Goal: Information Seeking & Learning: Learn about a topic

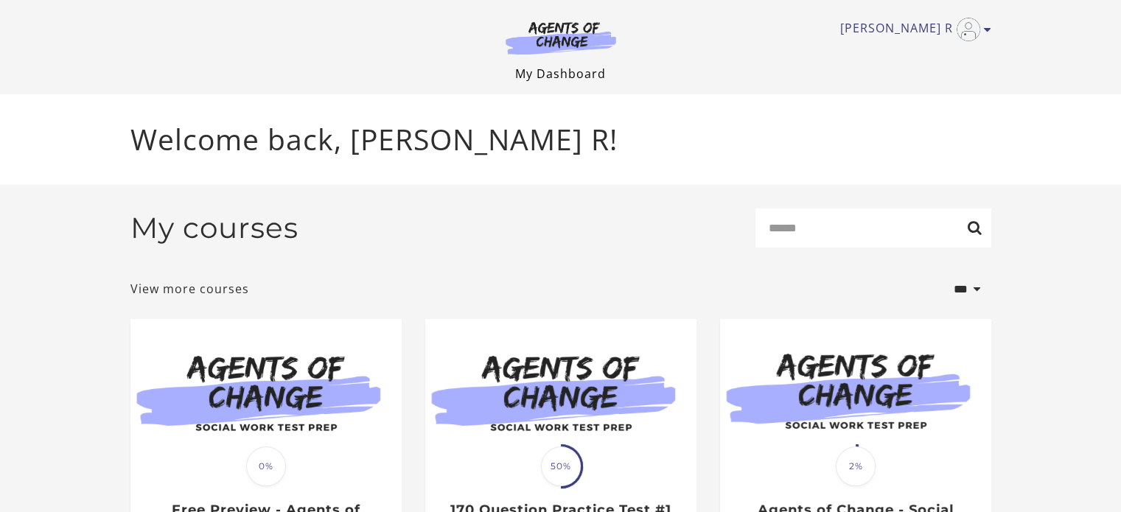
click at [568, 69] on link "My Dashboard" at bounding box center [560, 74] width 91 height 16
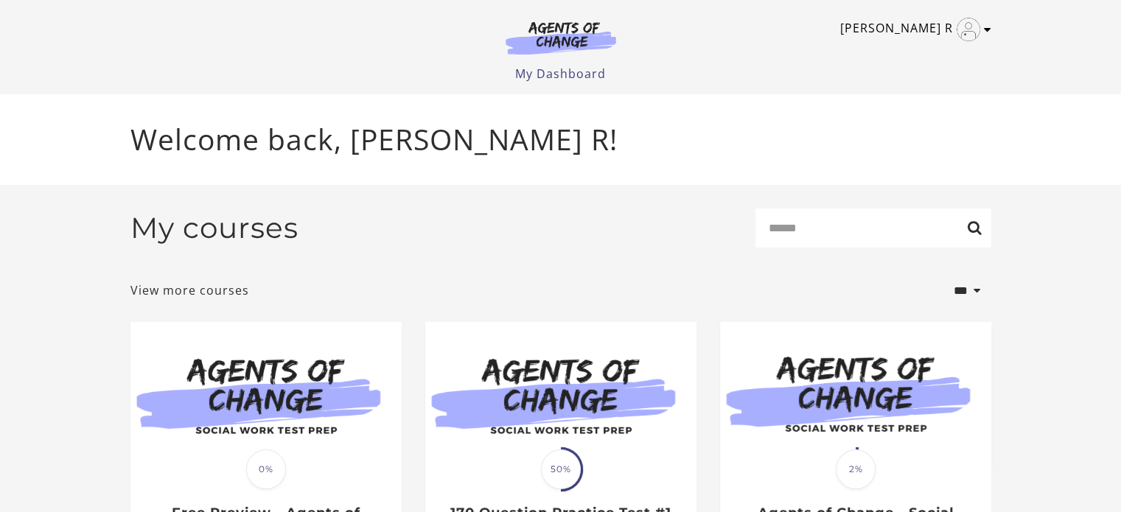
click at [987, 32] on icon "Toggle menu" at bounding box center [986, 30] width 7 height 12
click at [565, 74] on link "My Dashboard" at bounding box center [560, 74] width 91 height 16
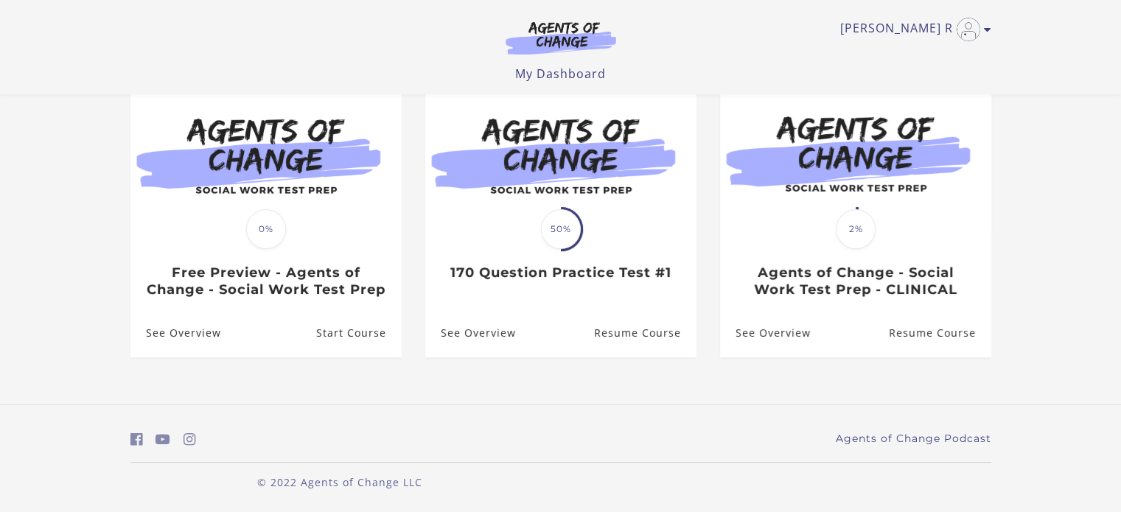
scroll to position [165, 0]
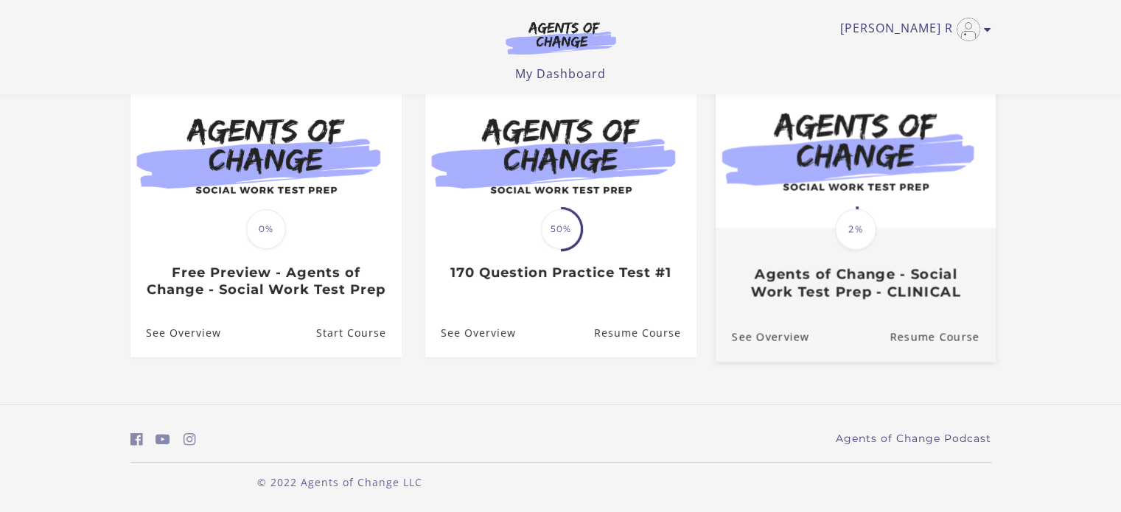
click at [852, 214] on span "2%" at bounding box center [855, 229] width 41 height 41
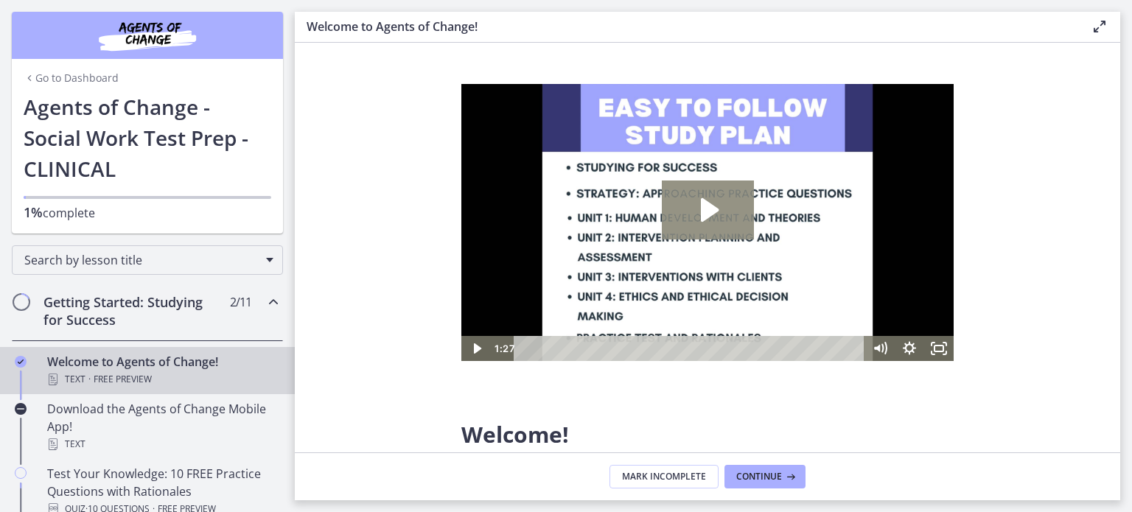
click at [720, 209] on icon "Play Video: c1o6hcmjueu5qasqsu00.mp4" at bounding box center [708, 209] width 92 height 59
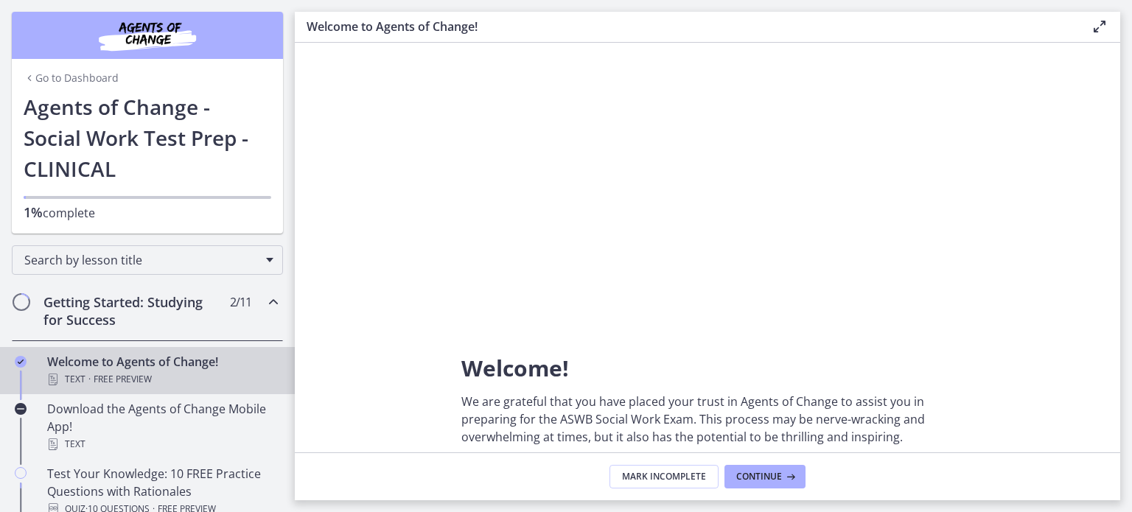
scroll to position [67, 0]
click at [784, 474] on icon at bounding box center [789, 477] width 15 height 12
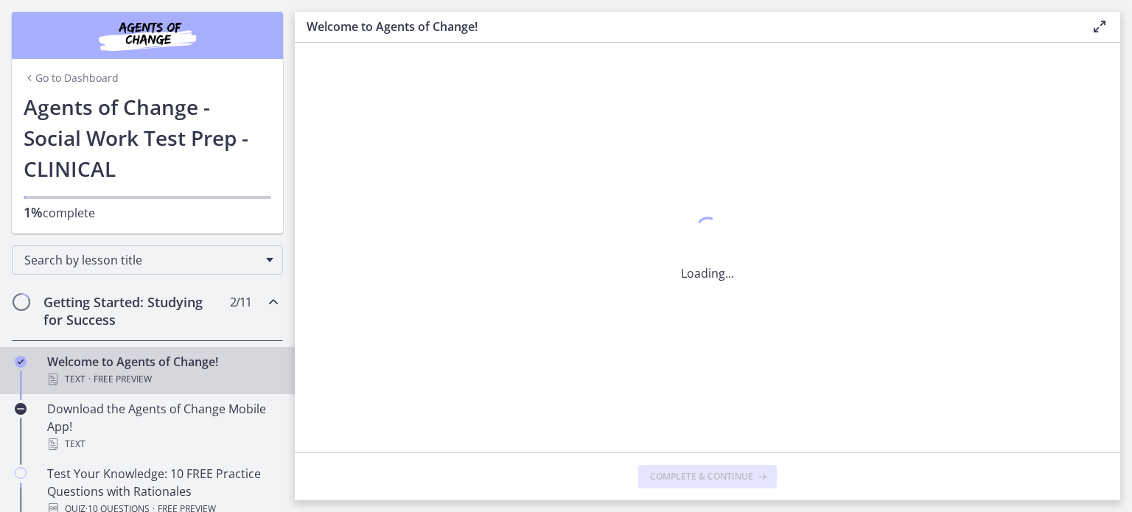
scroll to position [0, 0]
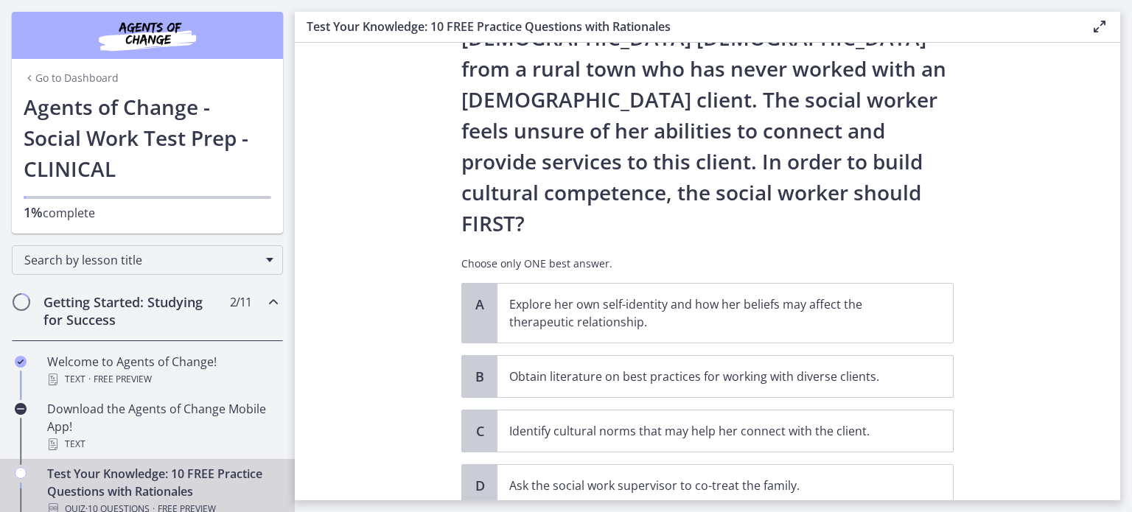
scroll to position [196, 0]
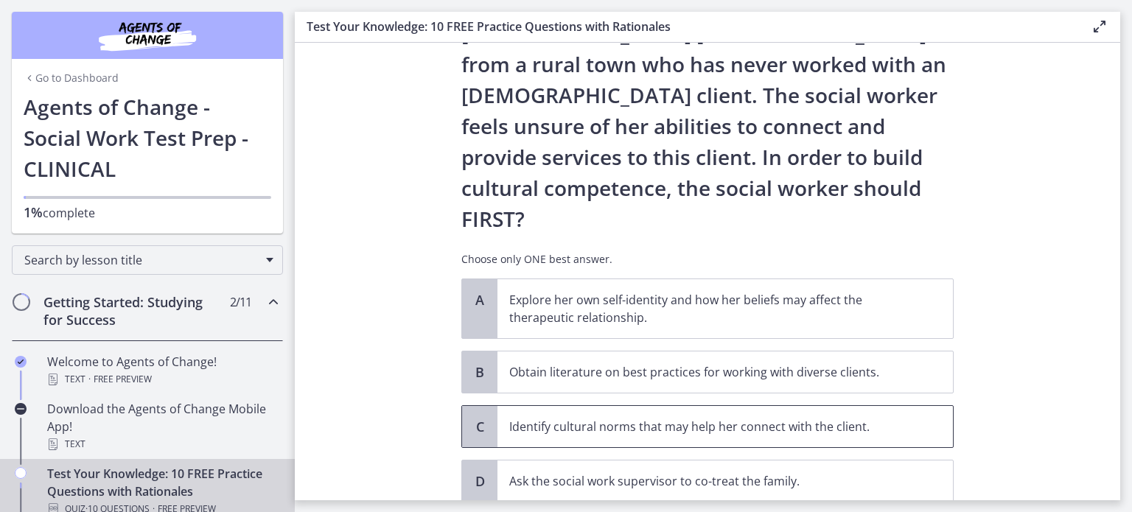
click at [513, 418] on p "Identify cultural norms that may help her connect with the client." at bounding box center [710, 427] width 402 height 18
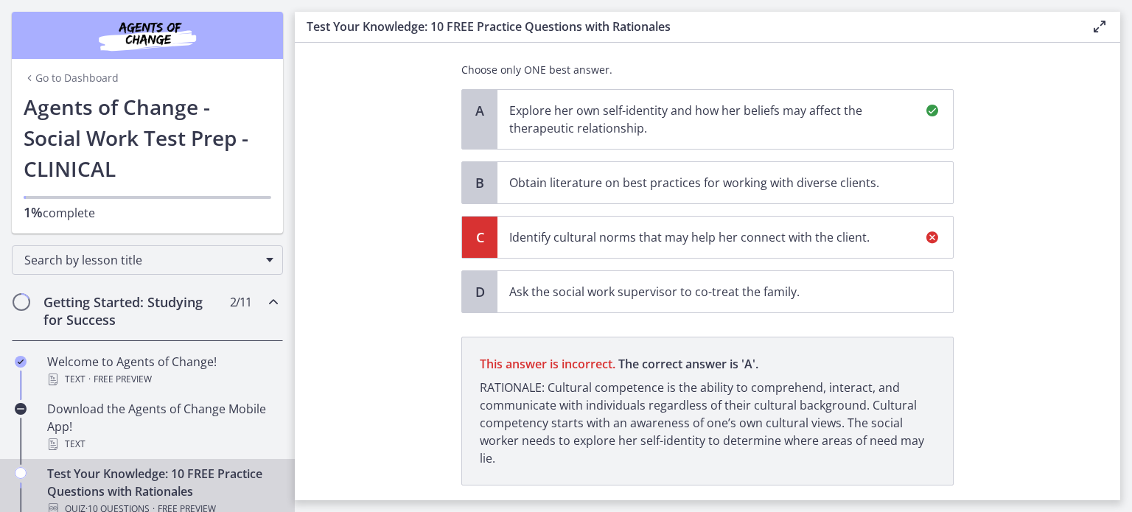
scroll to position [413, 0]
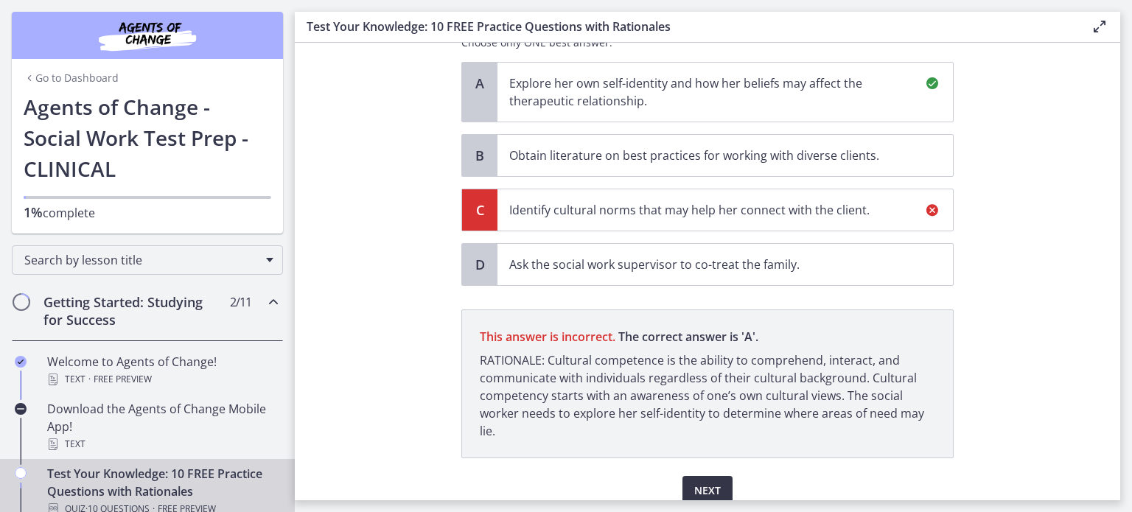
click at [695, 482] on span "Next" at bounding box center [707, 491] width 27 height 18
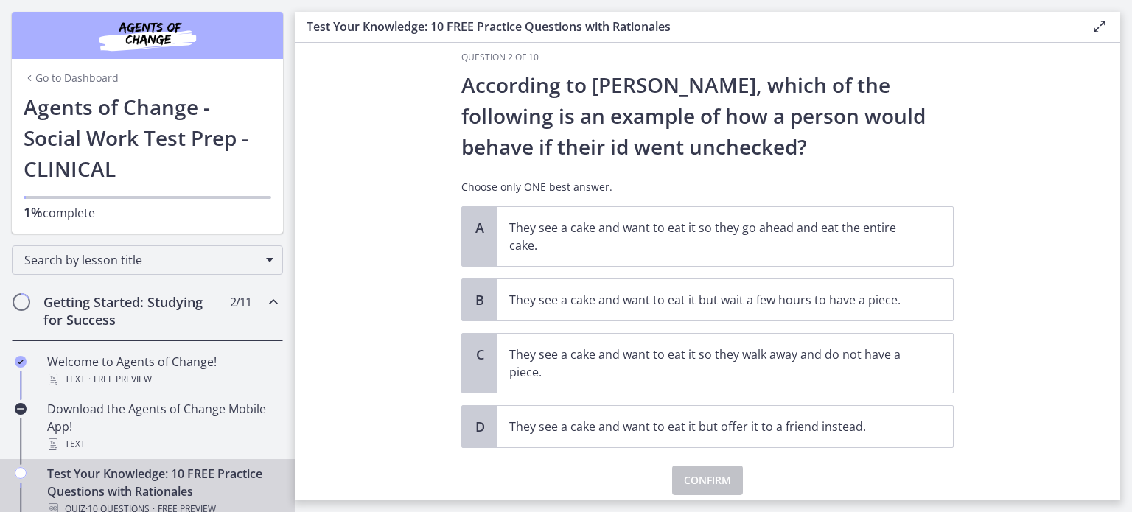
scroll to position [20, 0]
click at [763, 230] on p "They see a cake and want to eat it so they go ahead and eat the entire cake." at bounding box center [710, 237] width 402 height 35
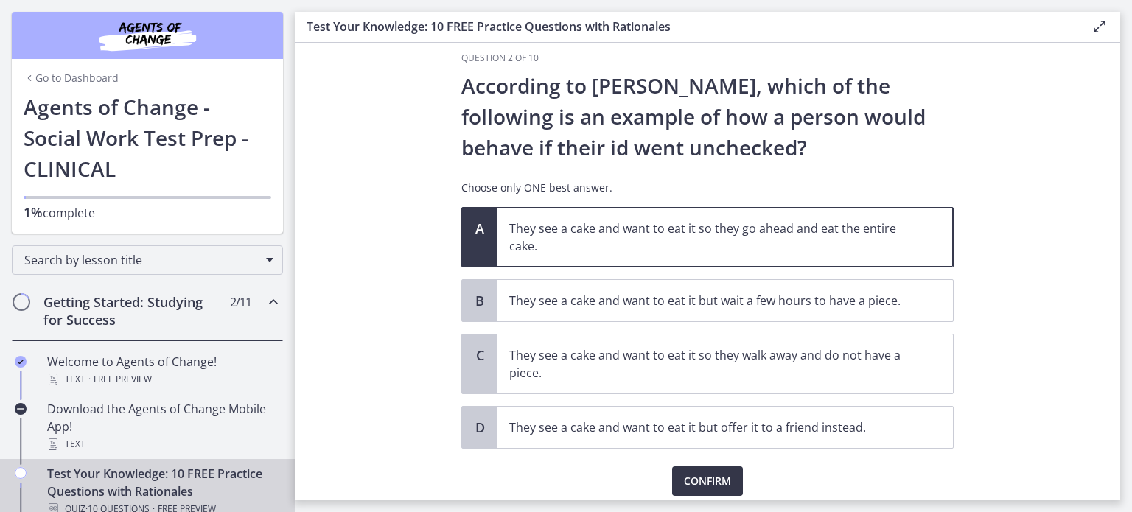
click at [726, 482] on button "Confirm" at bounding box center [707, 480] width 71 height 29
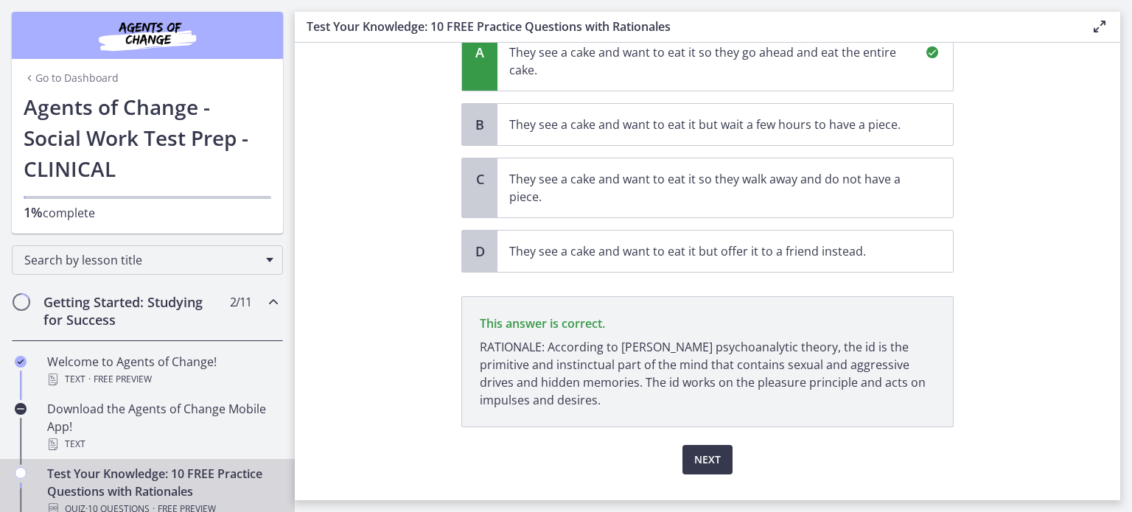
scroll to position [227, 0]
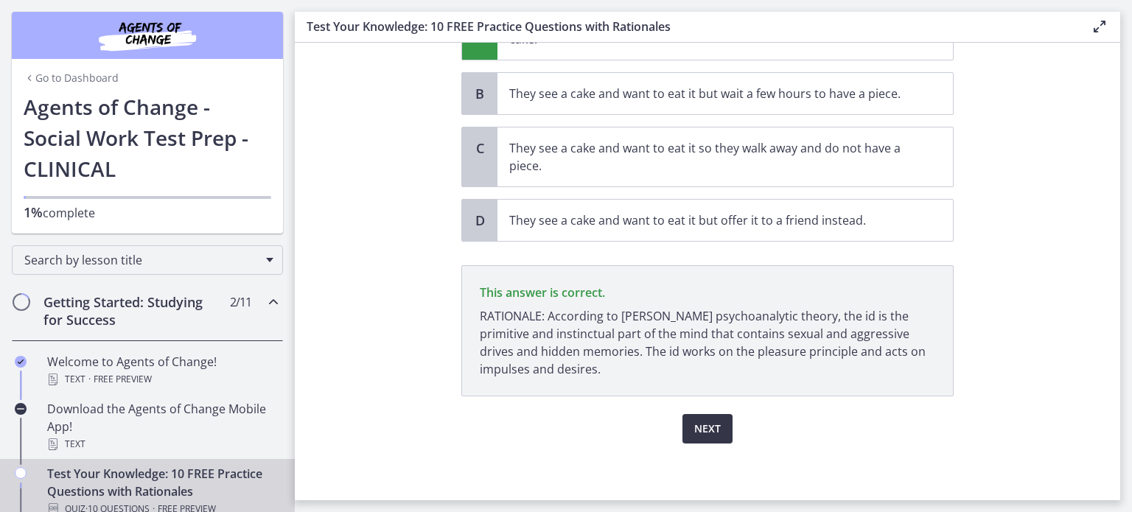
click at [712, 421] on span "Next" at bounding box center [707, 429] width 27 height 18
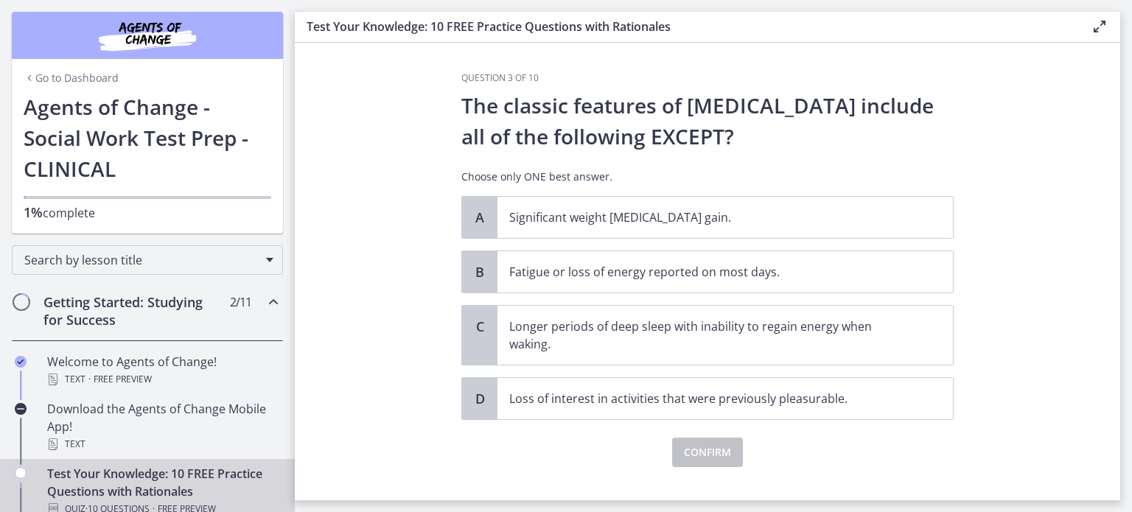
scroll to position [24, 0]
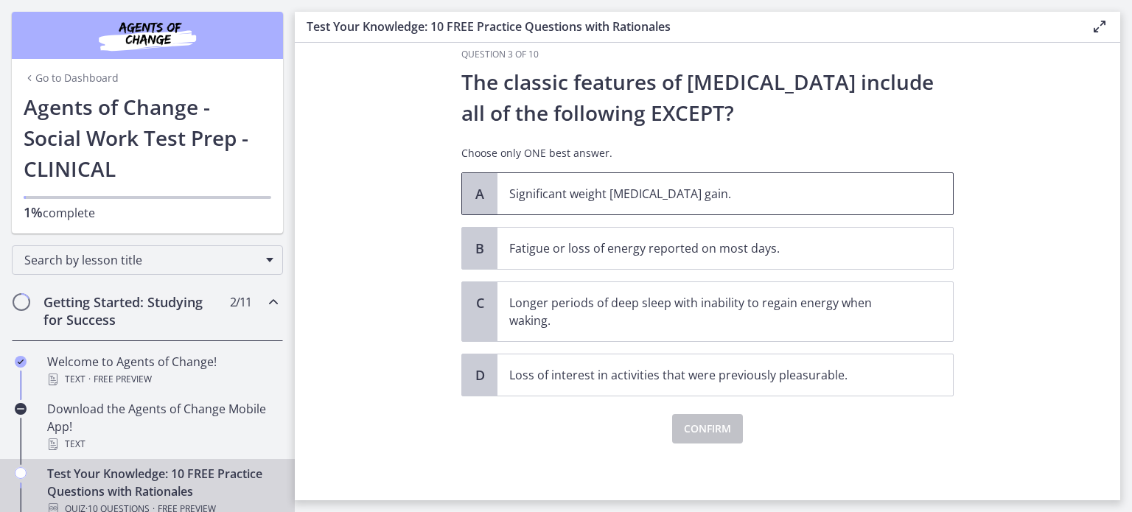
click at [559, 200] on p "Significant weight loss or weight gain." at bounding box center [710, 194] width 402 height 18
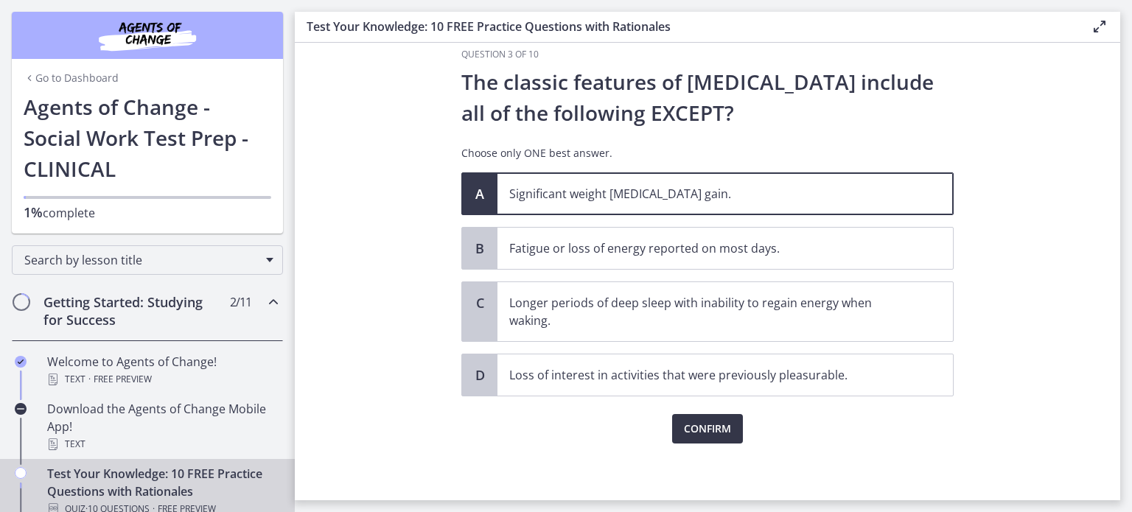
click at [709, 432] on span "Confirm" at bounding box center [707, 429] width 47 height 18
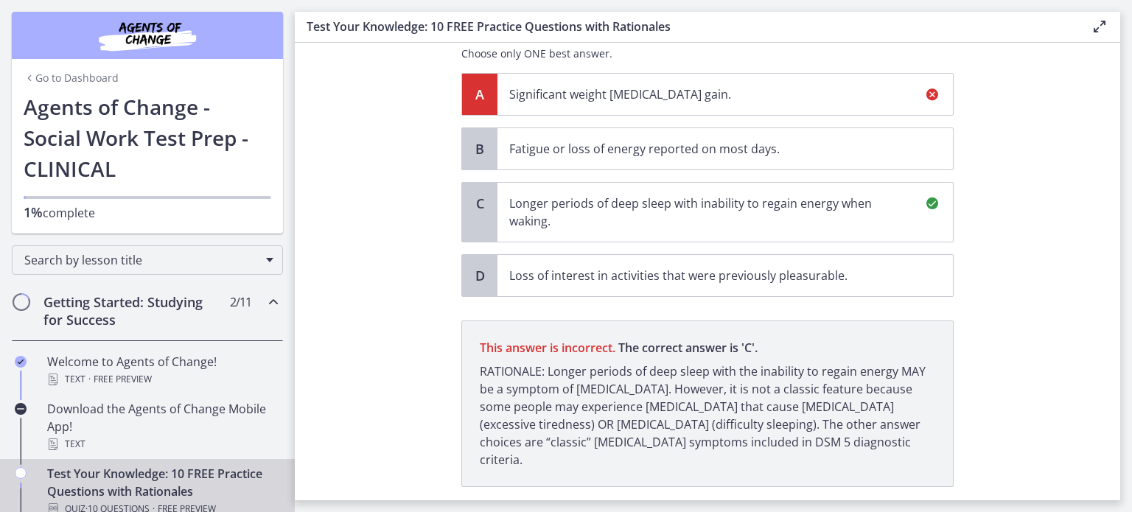
scroll to position [196, 0]
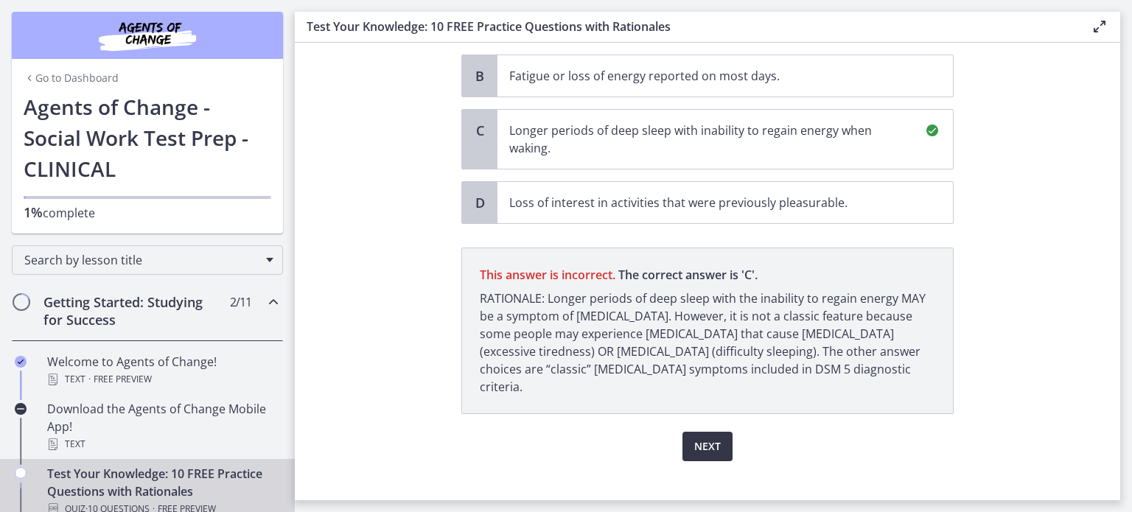
click at [715, 432] on button "Next" at bounding box center [707, 446] width 50 height 29
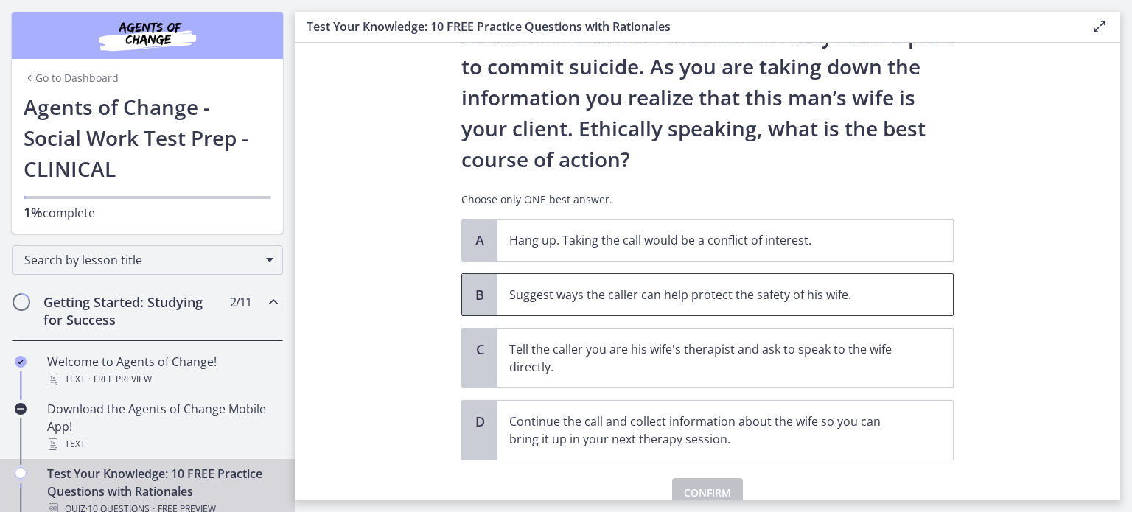
scroll to position [164, 0]
click at [715, 288] on p "Suggest ways the caller can help protect the safety of his wife." at bounding box center [710, 294] width 402 height 18
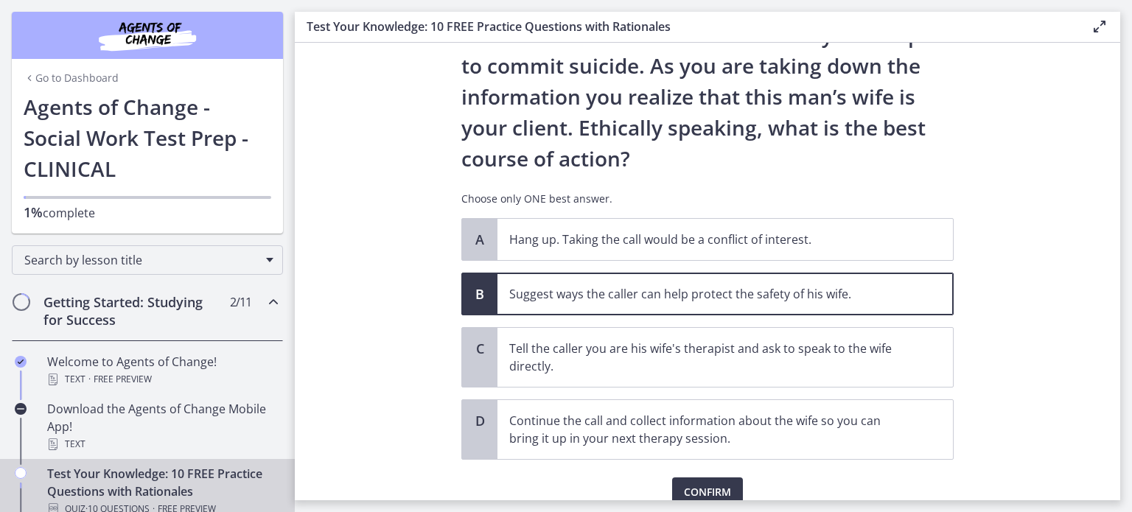
scroll to position [227, 0]
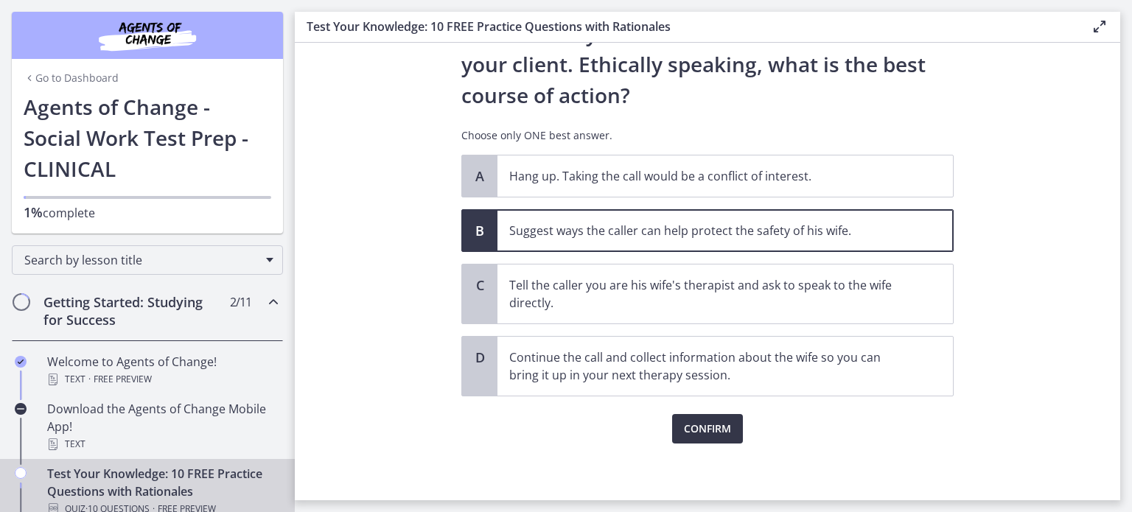
click at [713, 440] on button "Confirm" at bounding box center [707, 428] width 71 height 29
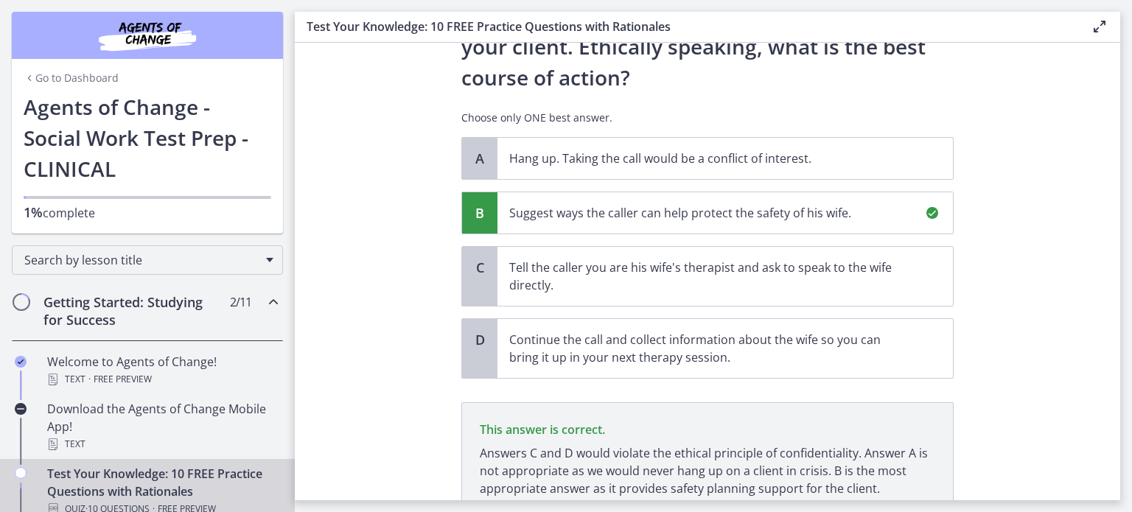
scroll to position [364, 0]
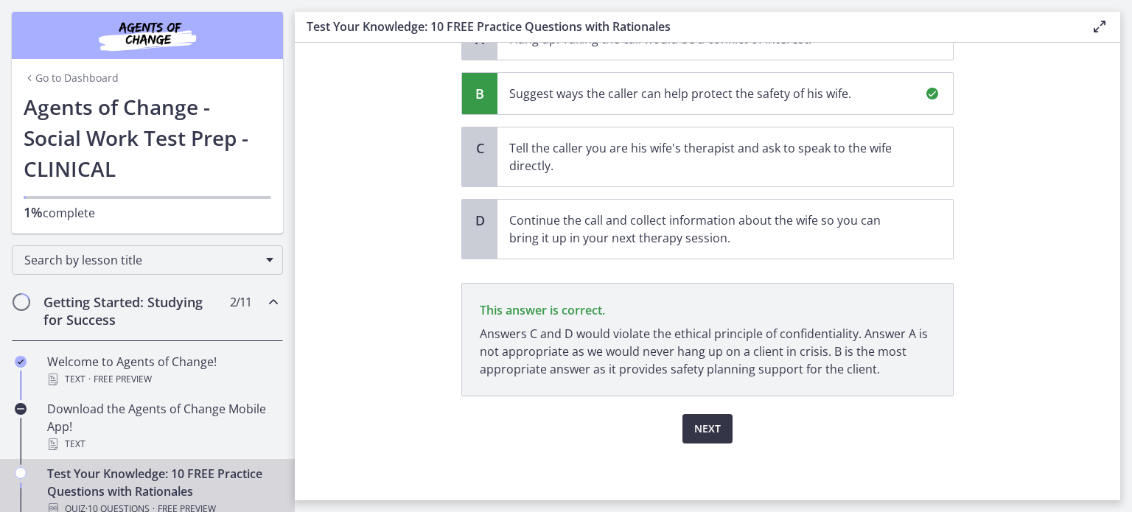
click at [715, 429] on button "Next" at bounding box center [707, 428] width 50 height 29
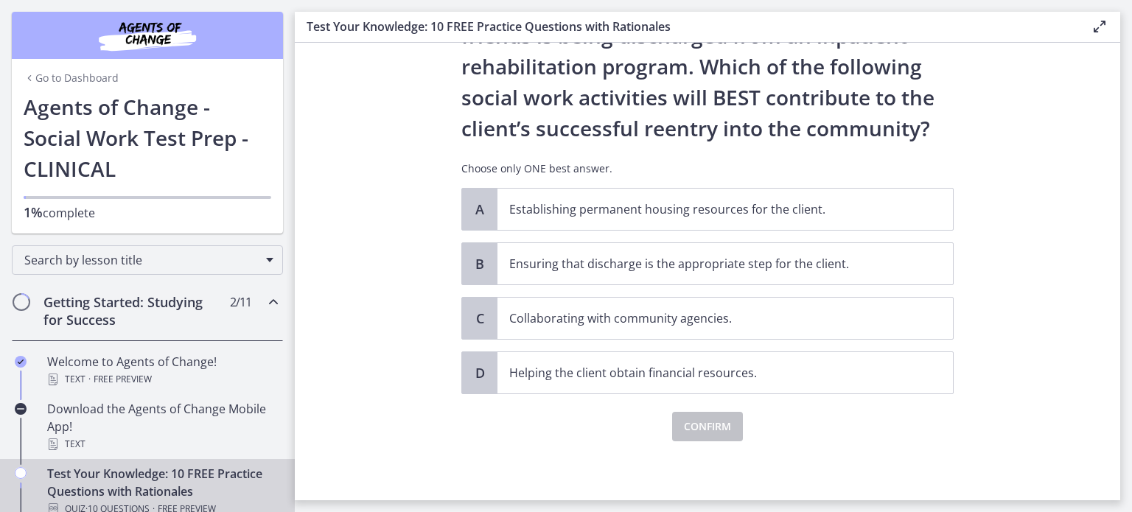
scroll to position [0, 0]
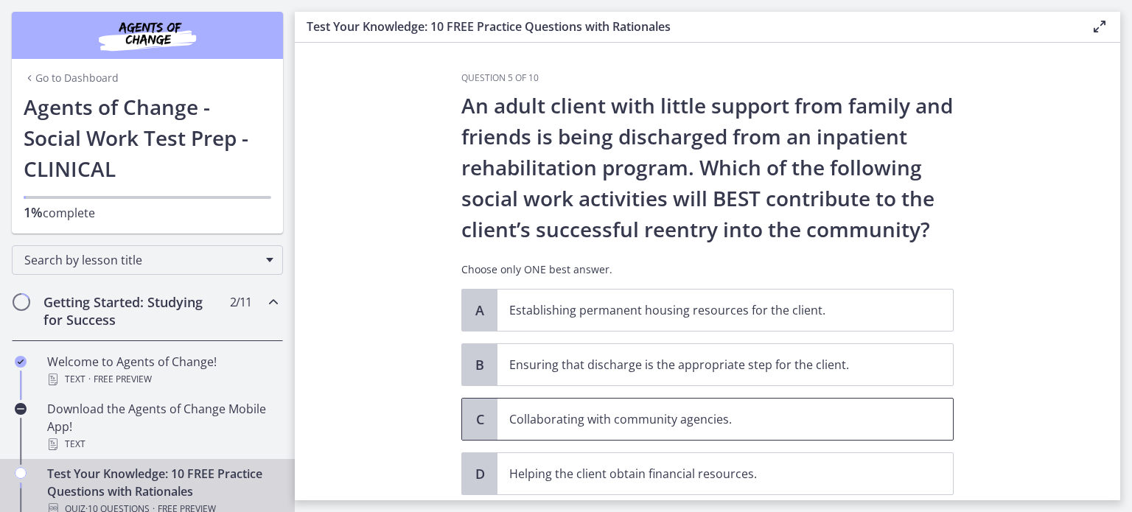
click at [581, 424] on p "Collaborating with community agencies." at bounding box center [710, 419] width 402 height 18
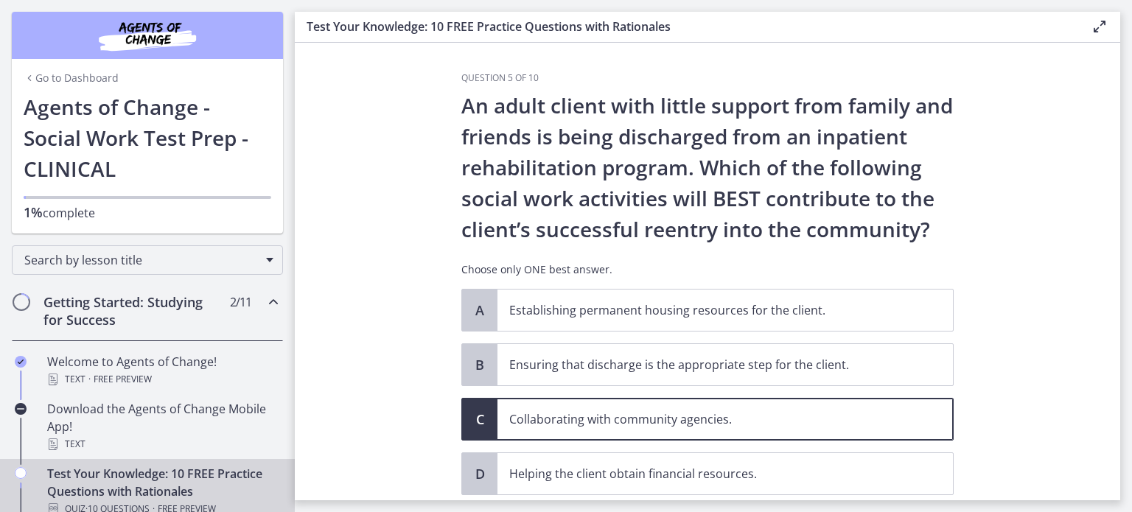
scroll to position [99, 0]
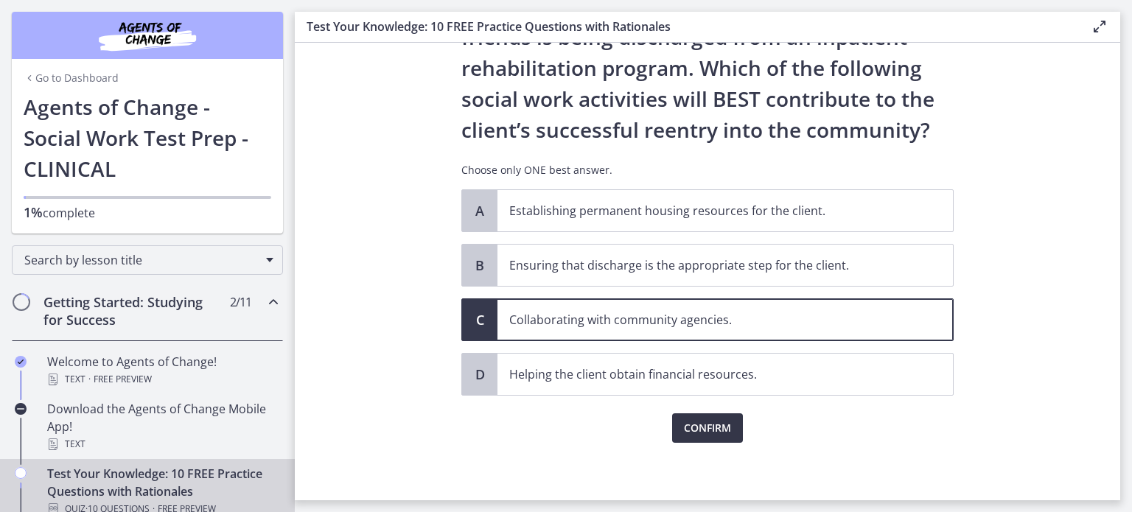
click at [697, 421] on span "Confirm" at bounding box center [707, 428] width 47 height 18
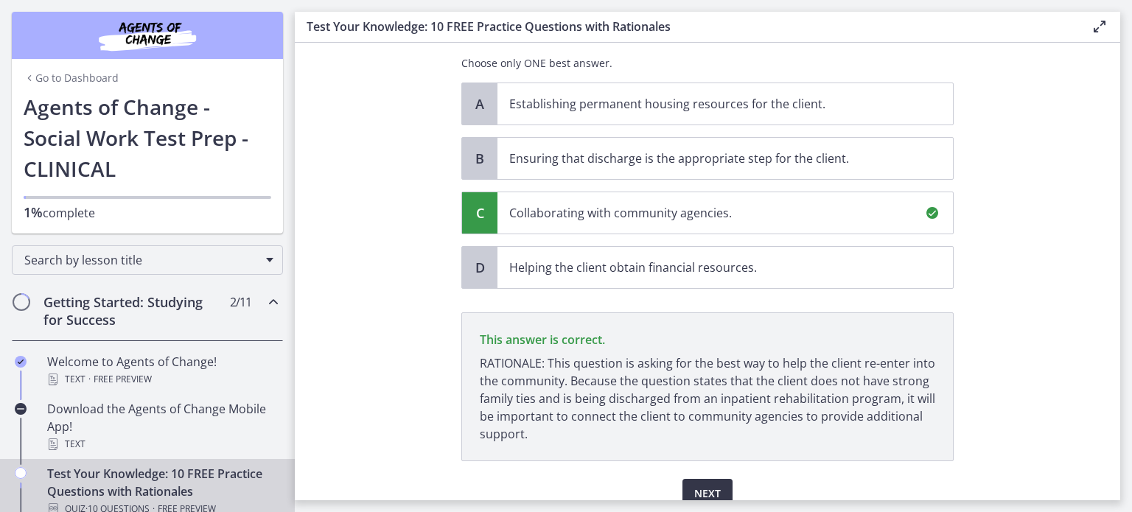
scroll to position [271, 0]
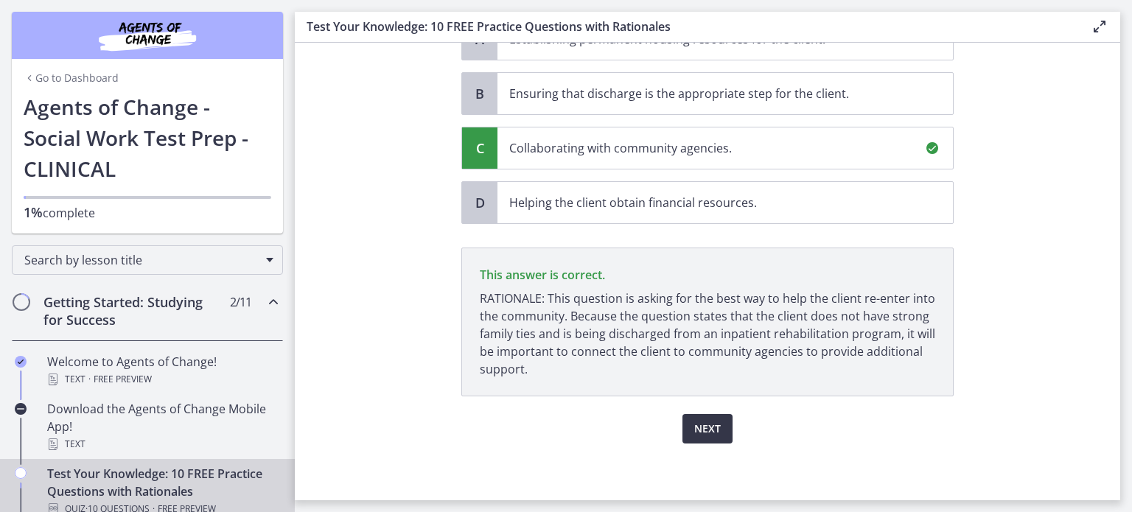
click at [710, 432] on span "Next" at bounding box center [707, 429] width 27 height 18
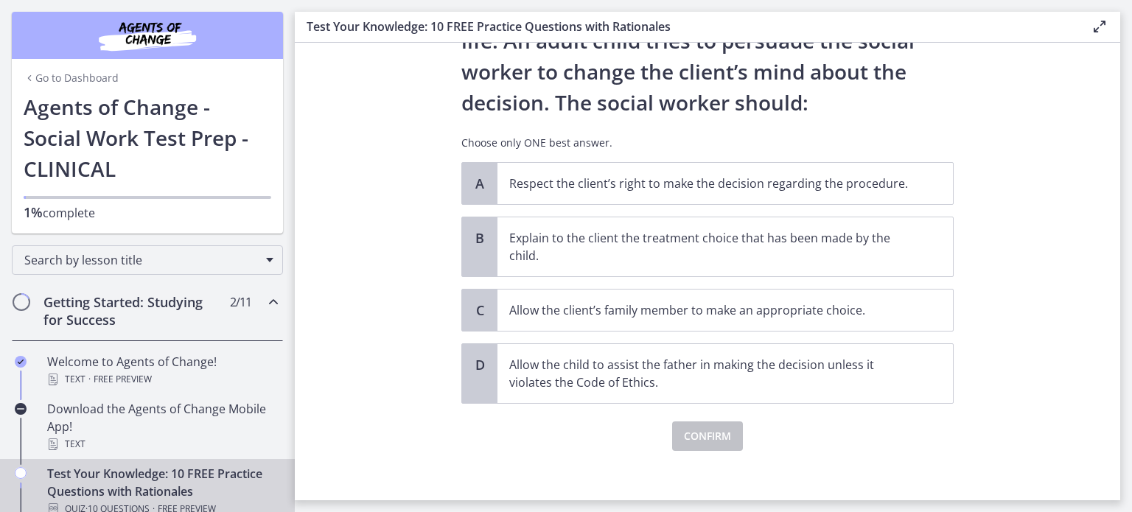
scroll to position [189, 0]
click at [509, 189] on p "Respect the client’s right to make the decision regarding the procedure." at bounding box center [710, 183] width 402 height 18
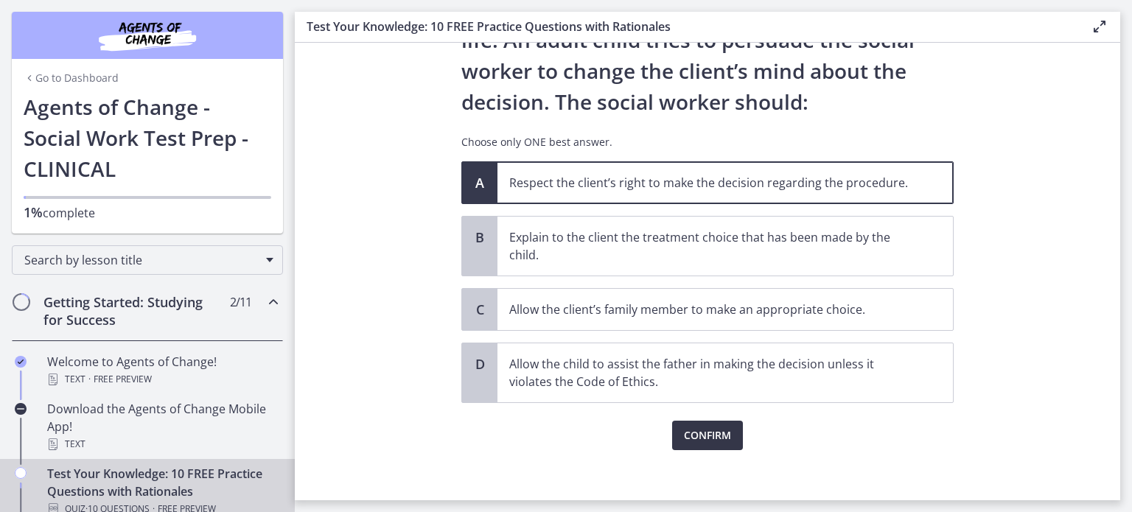
click at [694, 435] on span "Confirm" at bounding box center [707, 436] width 47 height 18
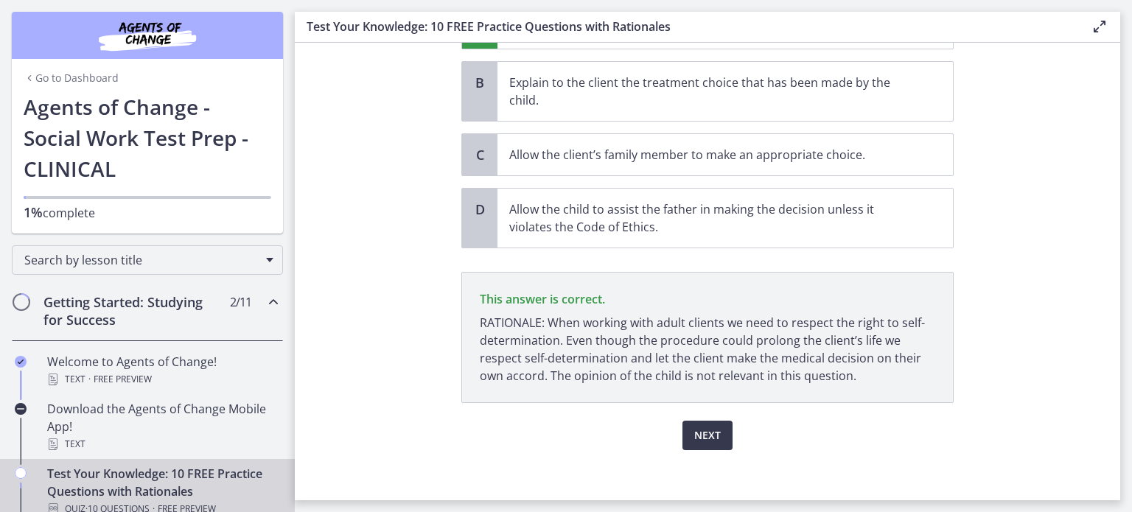
scroll to position [351, 0]
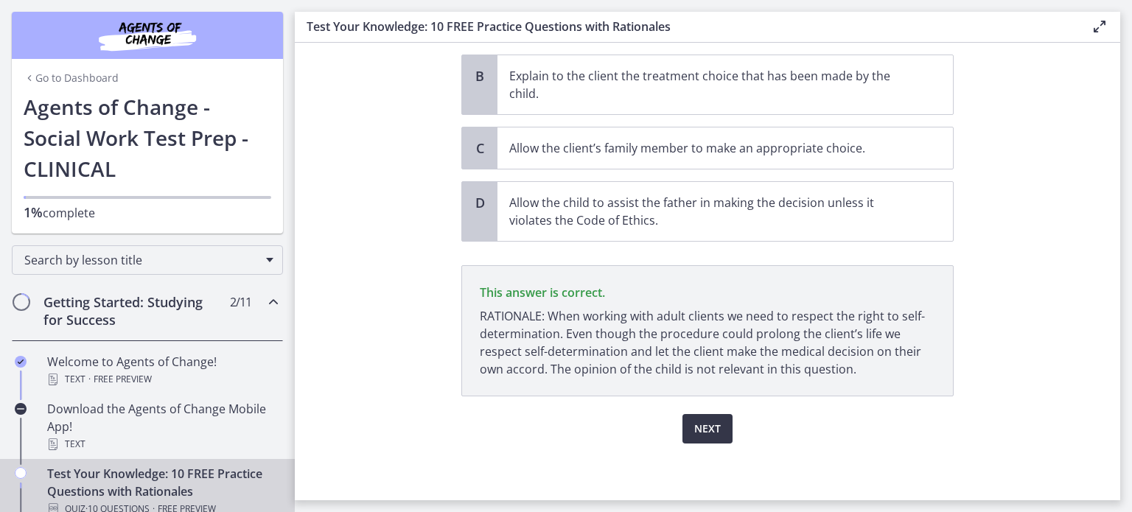
click at [706, 415] on button "Next" at bounding box center [707, 428] width 50 height 29
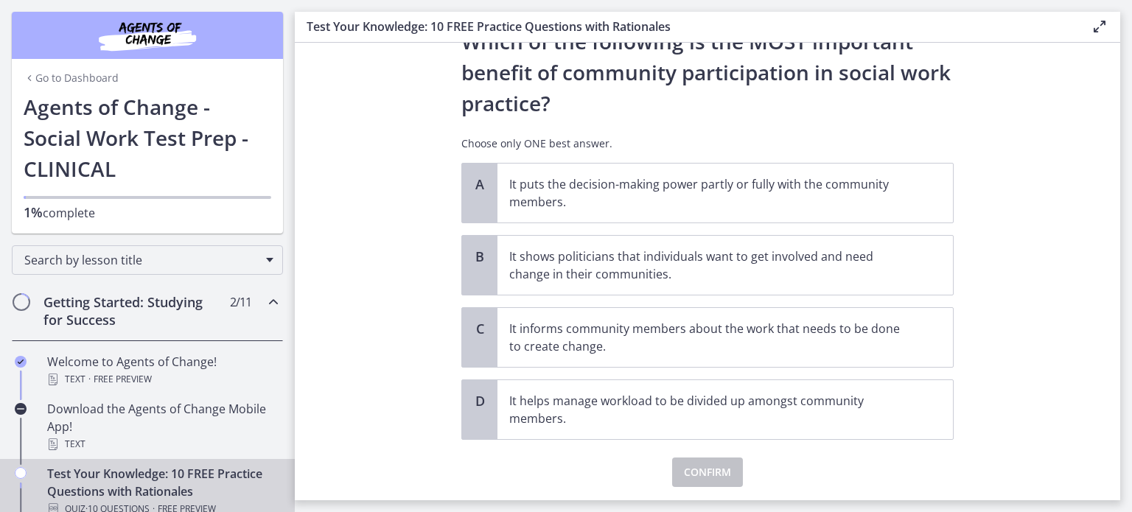
scroll to position [0, 0]
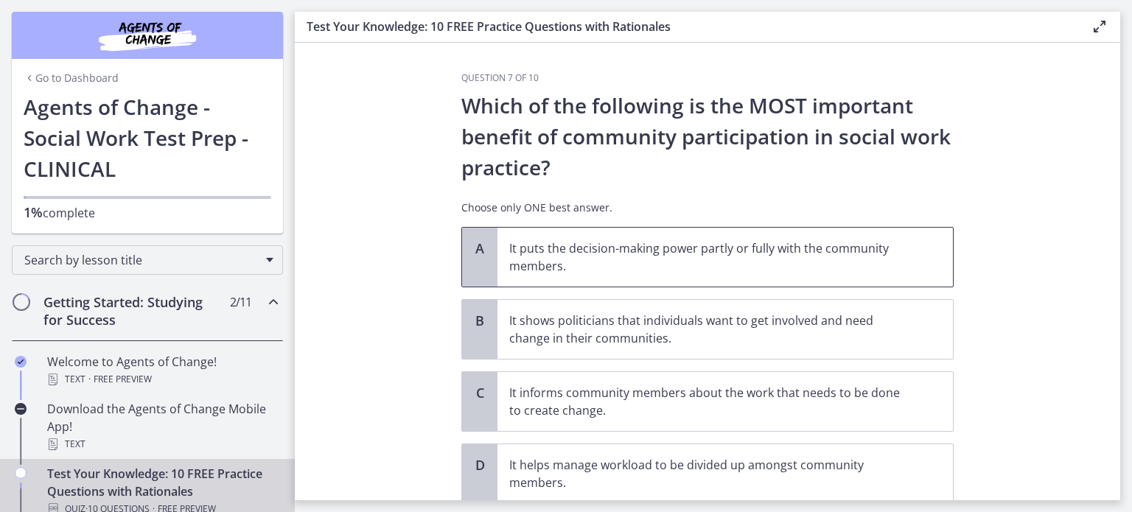
click at [539, 253] on p "It puts the decision-making power partly or fully with the community members." at bounding box center [710, 256] width 402 height 35
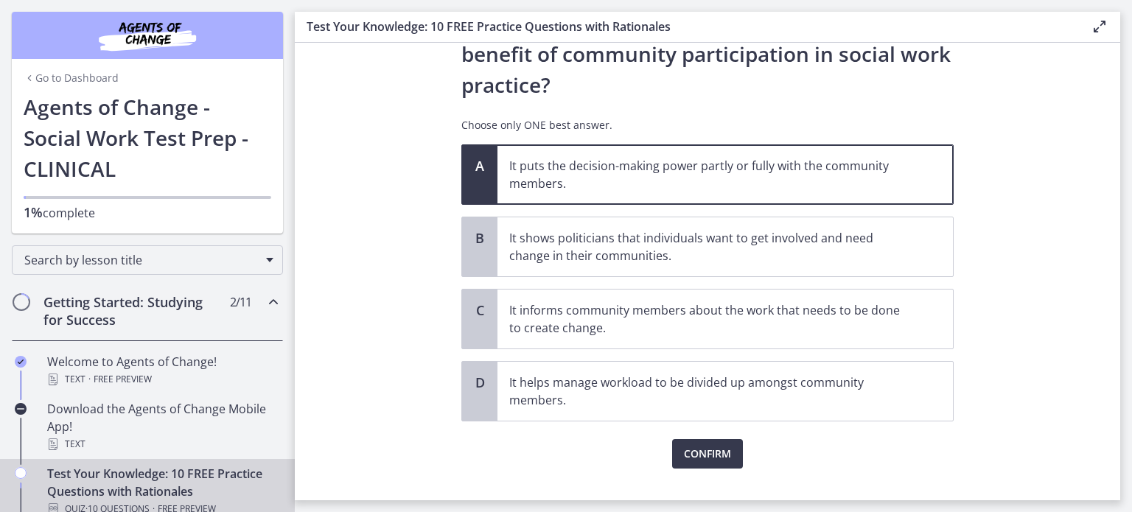
scroll to position [108, 0]
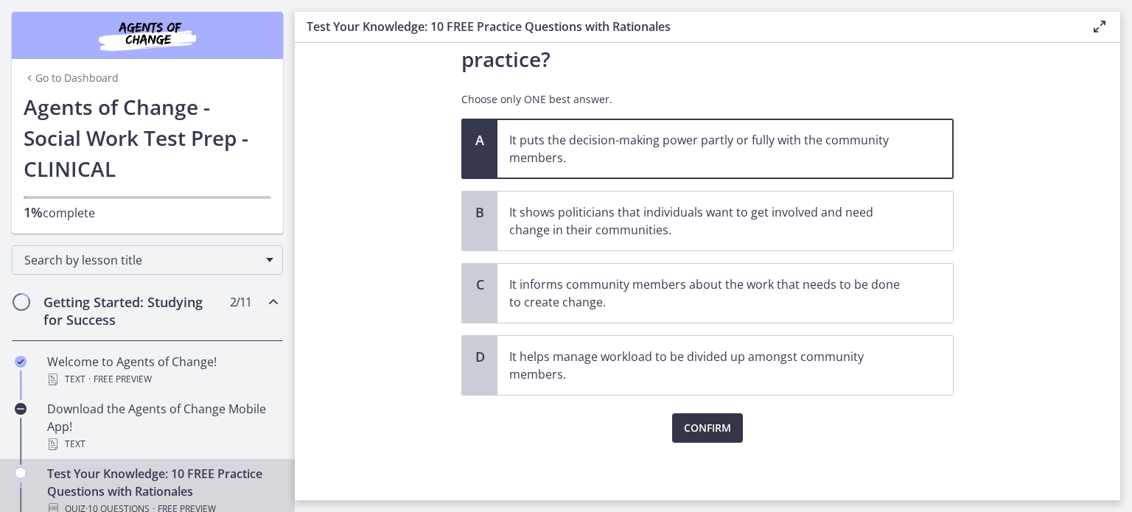
click at [721, 427] on span "Confirm" at bounding box center [707, 428] width 47 height 18
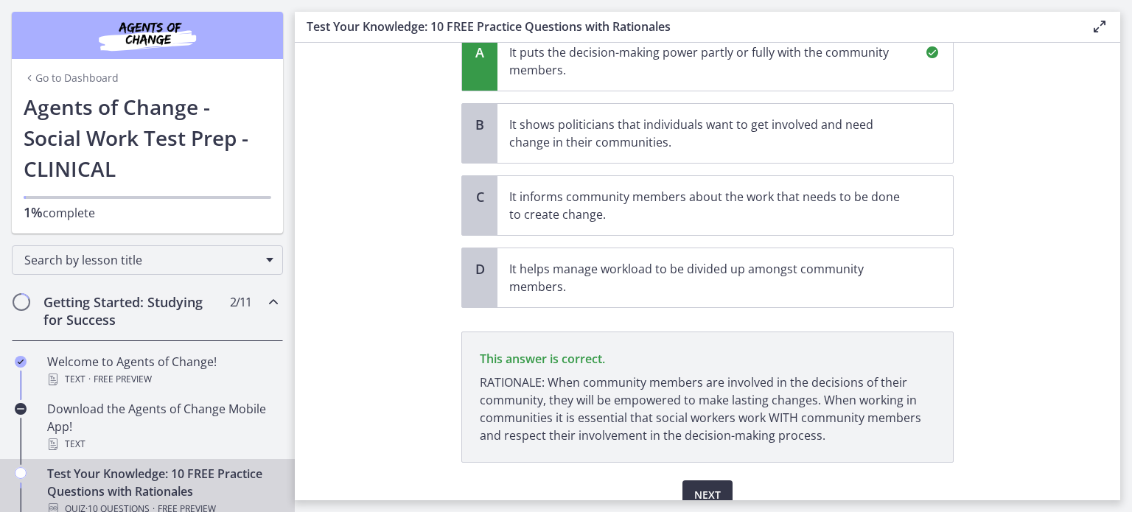
scroll to position [262, 0]
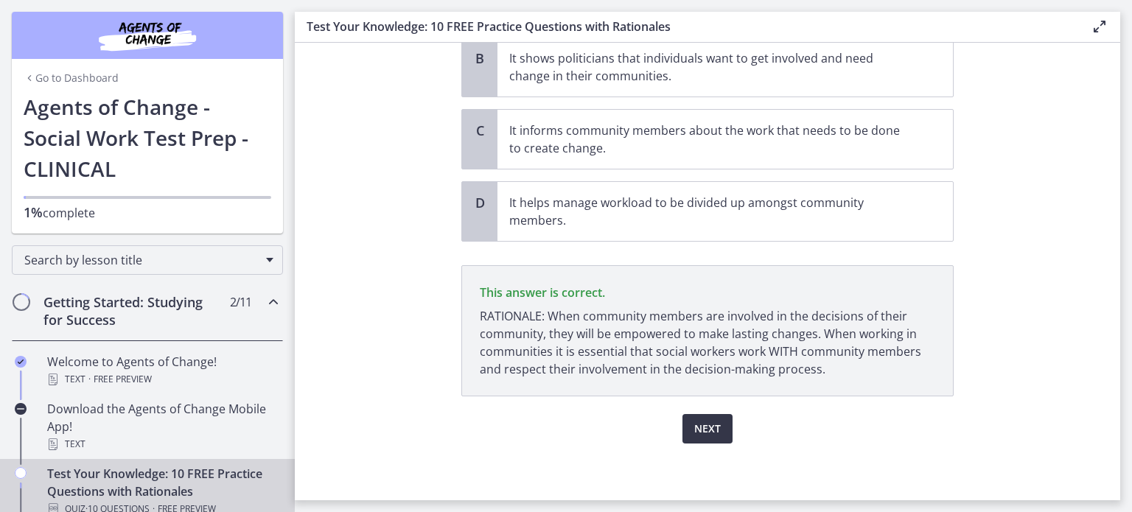
click at [713, 425] on span "Next" at bounding box center [707, 429] width 27 height 18
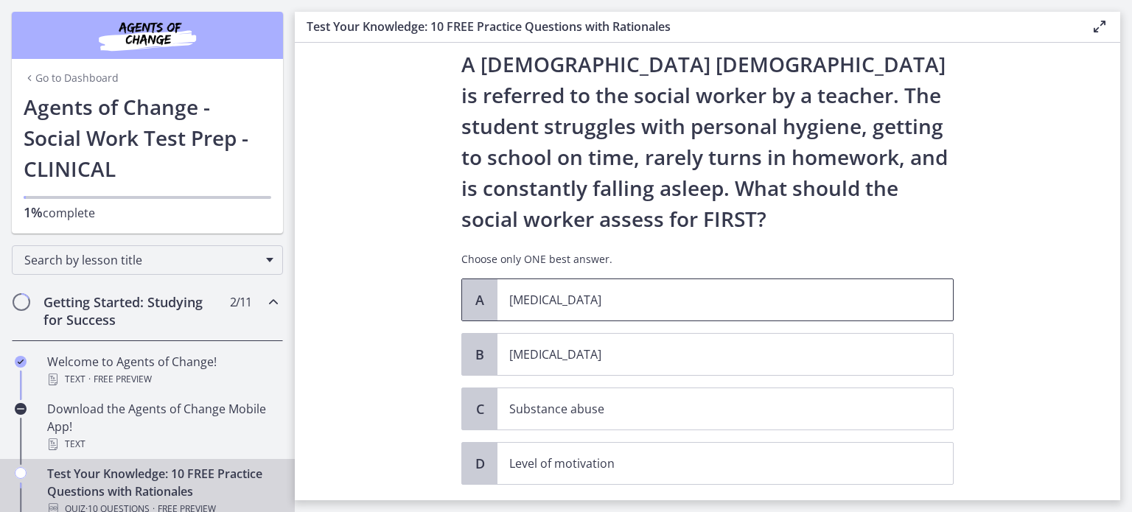
scroll to position [41, 0]
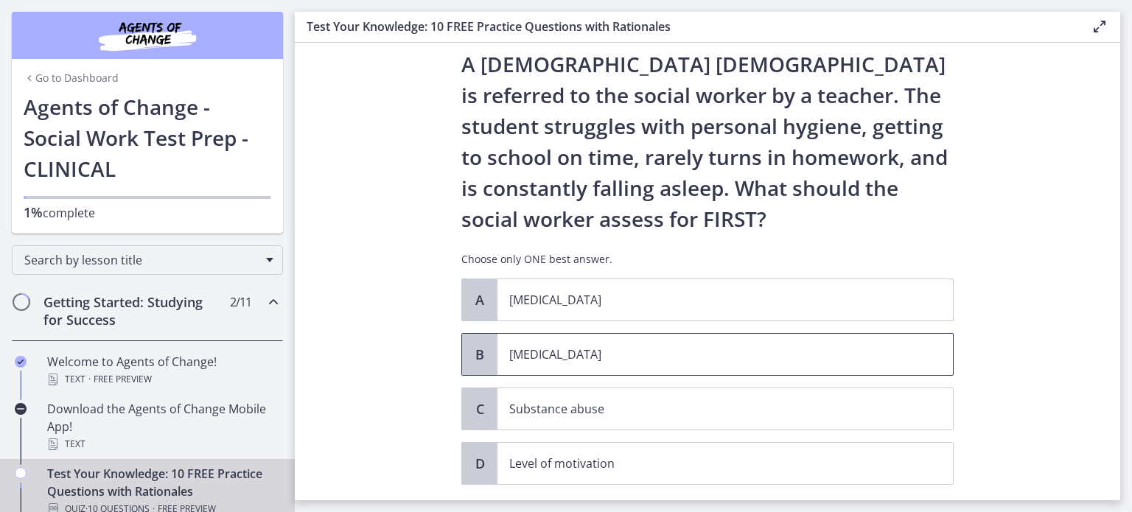
click at [479, 354] on span "B" at bounding box center [480, 355] width 18 height 18
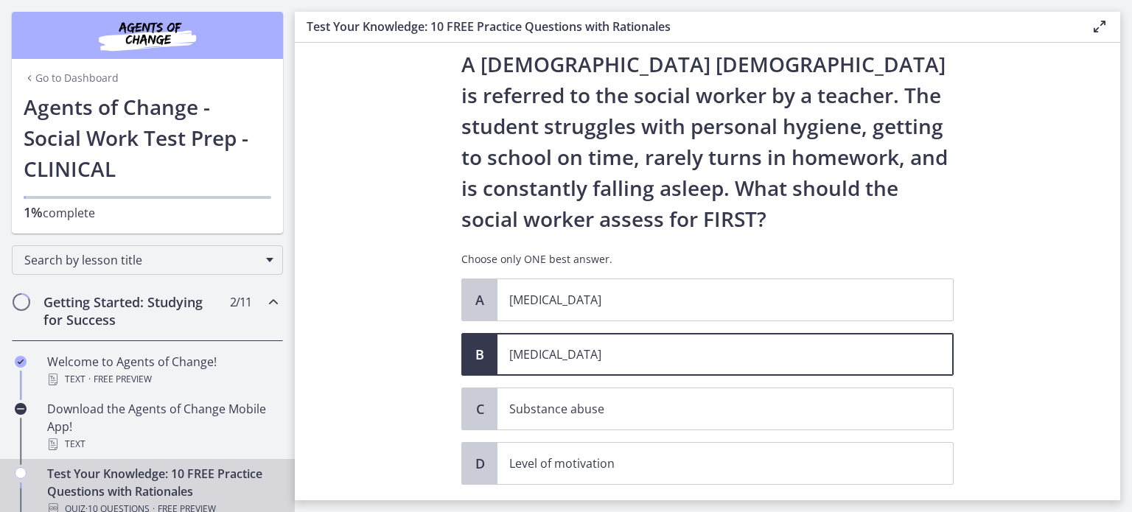
scroll to position [130, 0]
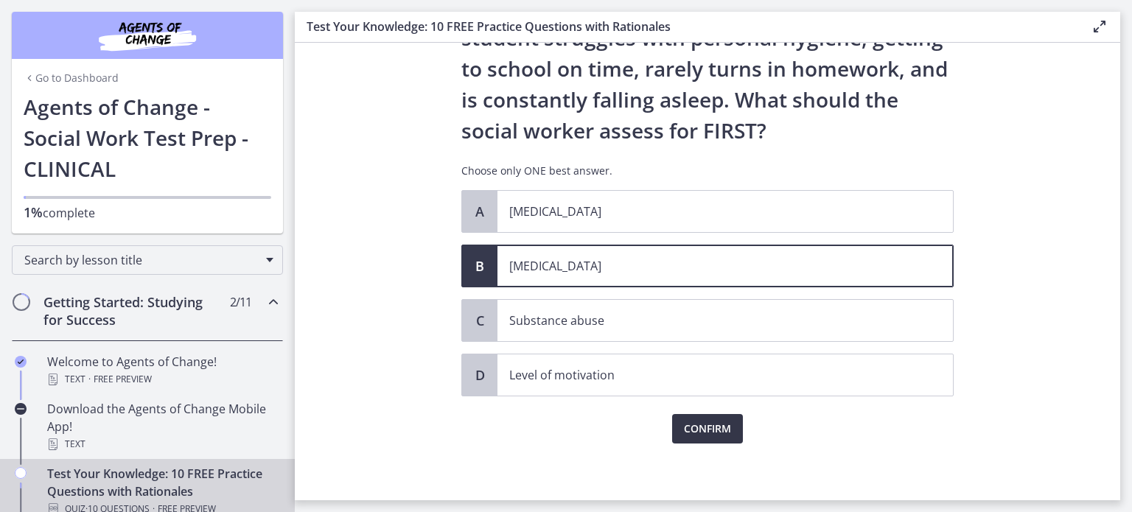
click at [700, 439] on button "Confirm" at bounding box center [707, 428] width 71 height 29
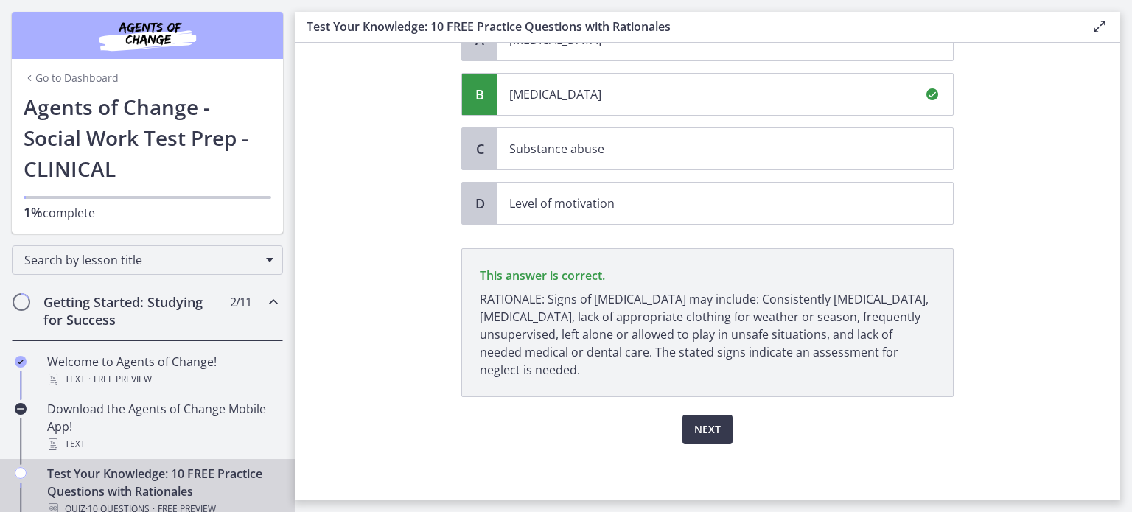
scroll to position [302, 0]
click at [711, 430] on span "Next" at bounding box center [707, 429] width 27 height 18
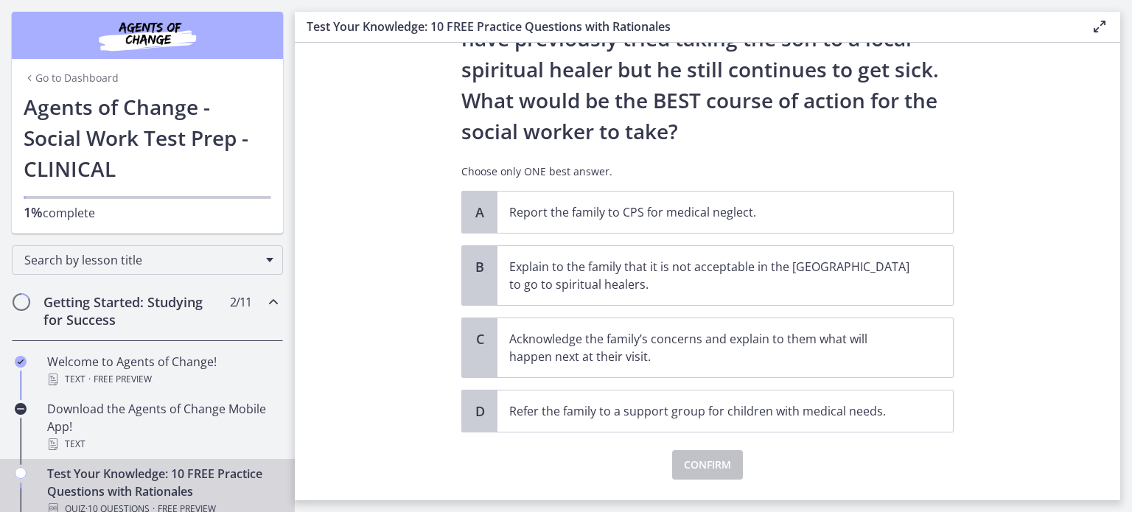
scroll to position [295, 0]
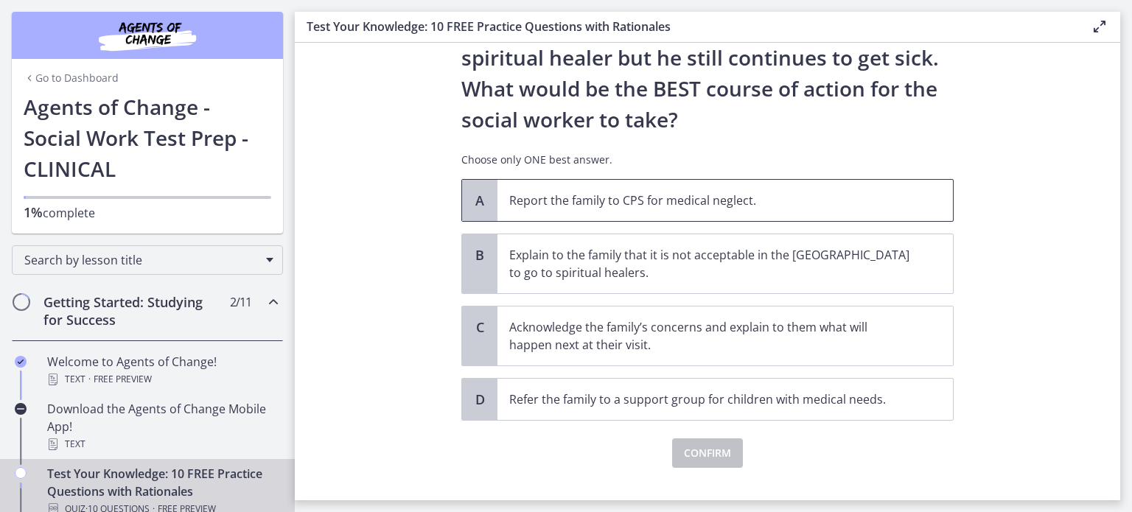
click at [651, 200] on p "Report the family to CPS for medical neglect." at bounding box center [710, 201] width 402 height 18
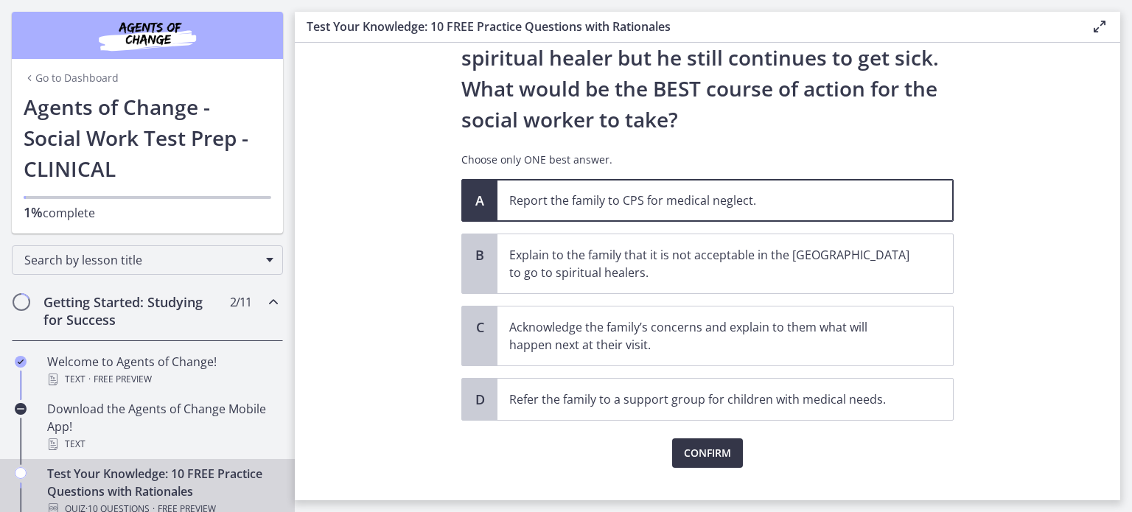
click at [690, 459] on span "Confirm" at bounding box center [707, 453] width 47 height 18
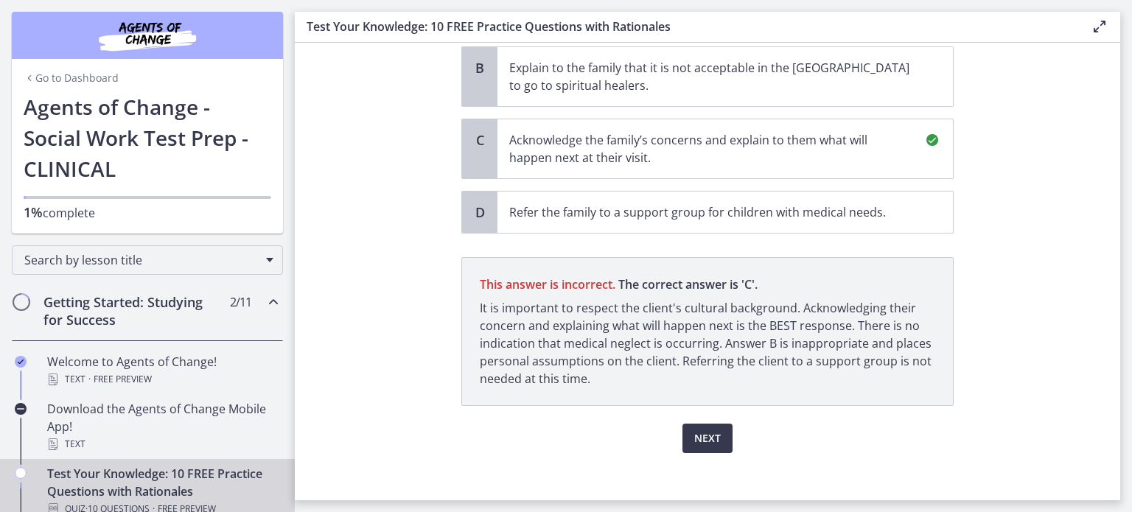
scroll to position [492, 0]
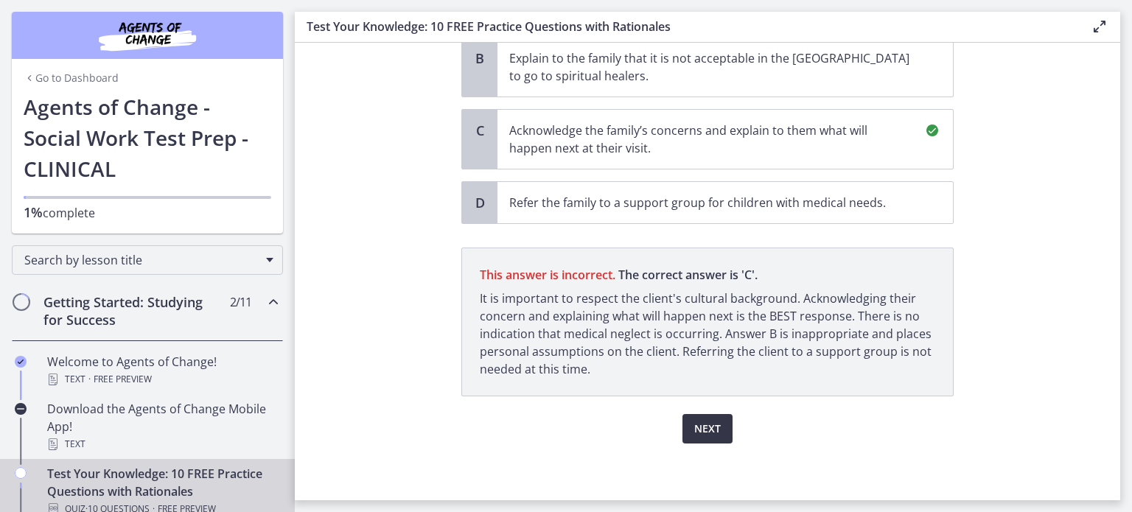
click at [698, 437] on button "Next" at bounding box center [707, 428] width 50 height 29
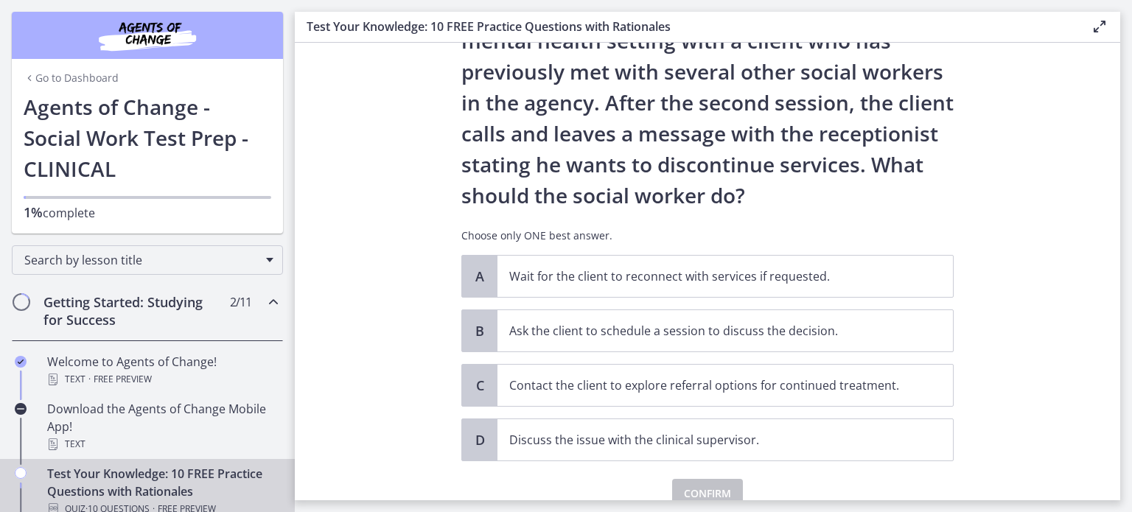
scroll to position [94, 0]
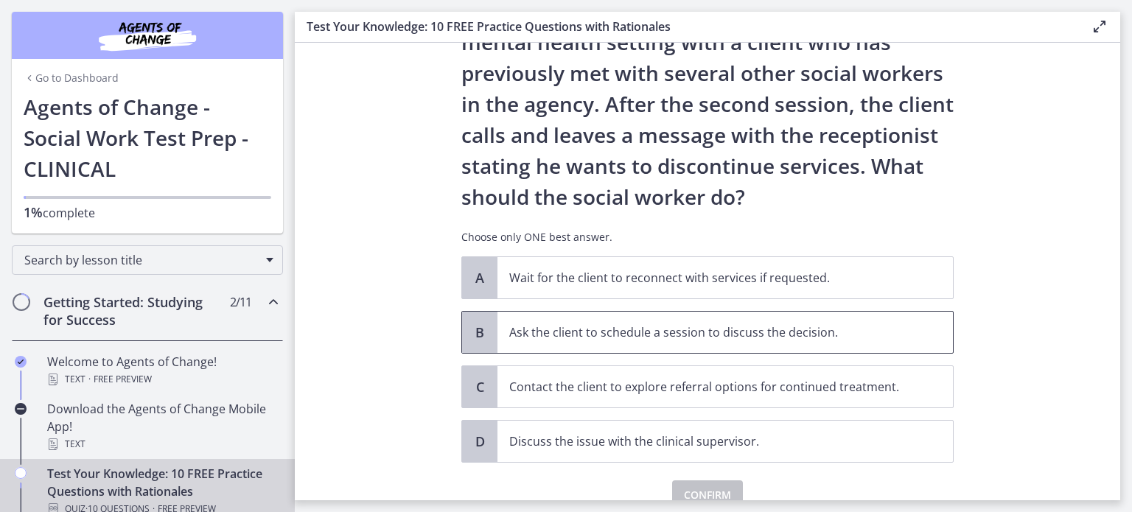
click at [728, 323] on p "Ask the client to schedule a session to discuss the decision." at bounding box center [710, 332] width 402 height 18
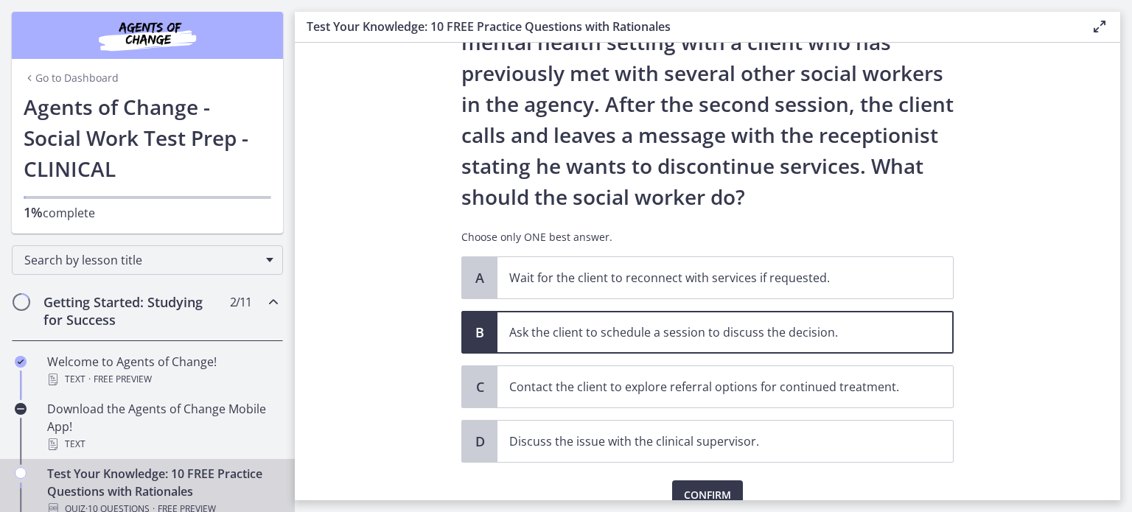
scroll to position [161, 0]
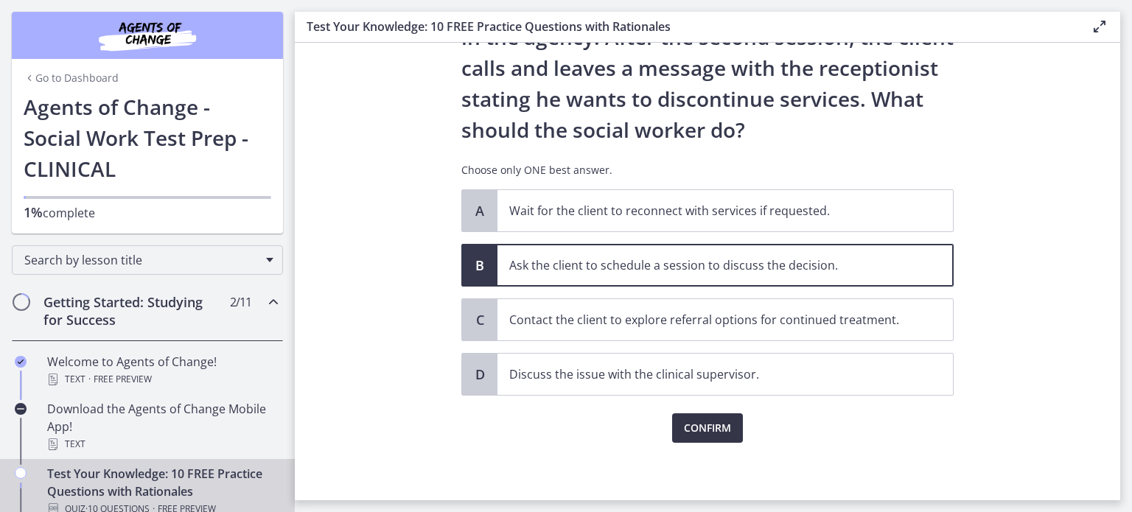
click at [707, 435] on button "Confirm" at bounding box center [707, 427] width 71 height 29
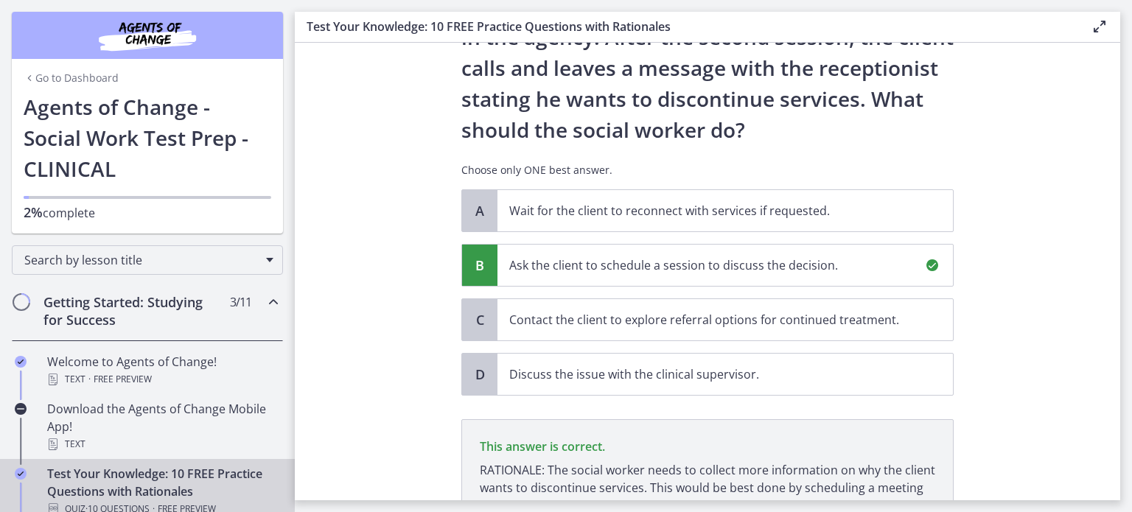
scroll to position [333, 0]
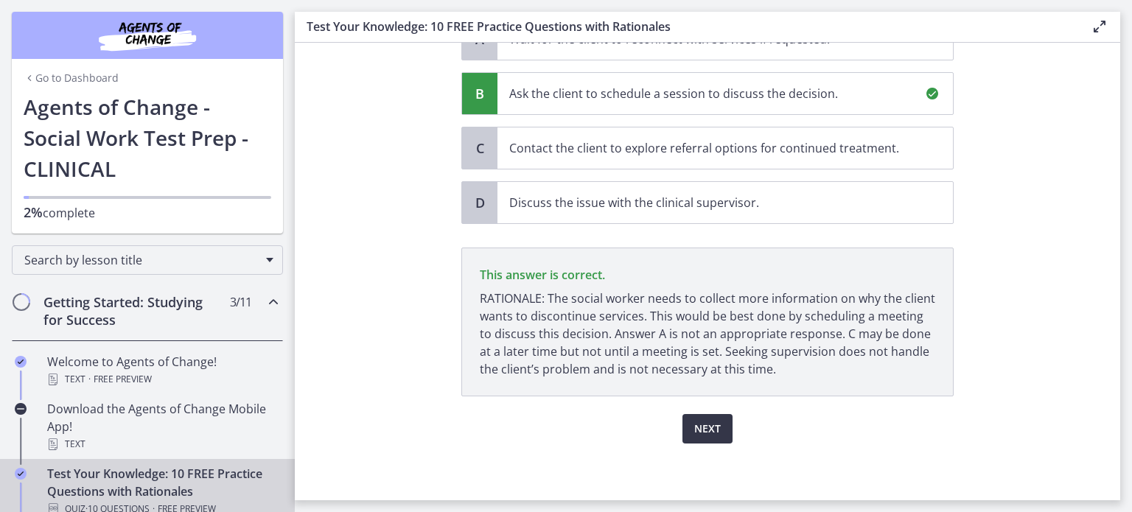
click at [706, 427] on span "Next" at bounding box center [707, 429] width 27 height 18
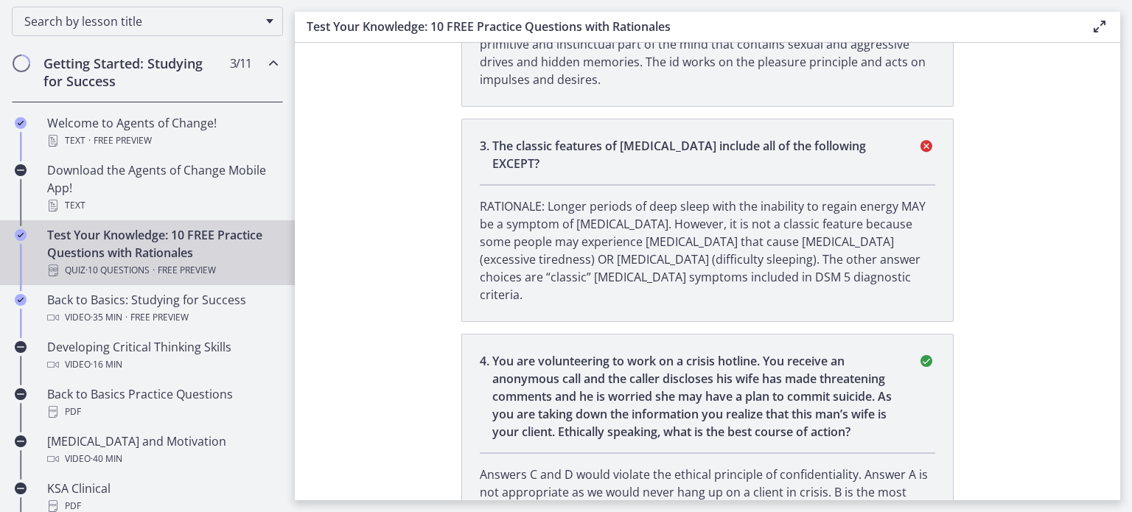
scroll to position [0, 0]
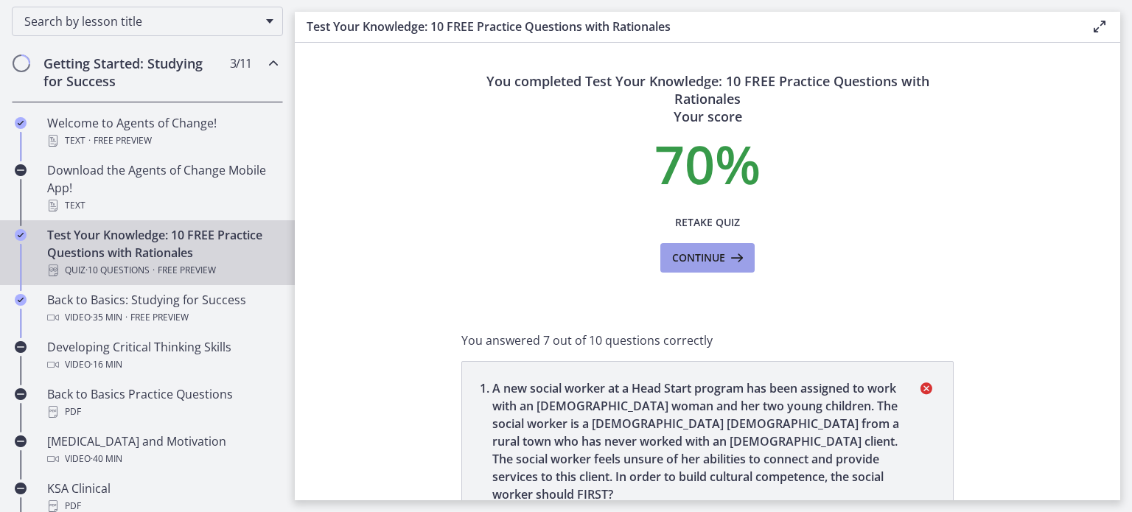
click at [700, 259] on span "Continue" at bounding box center [698, 258] width 53 height 18
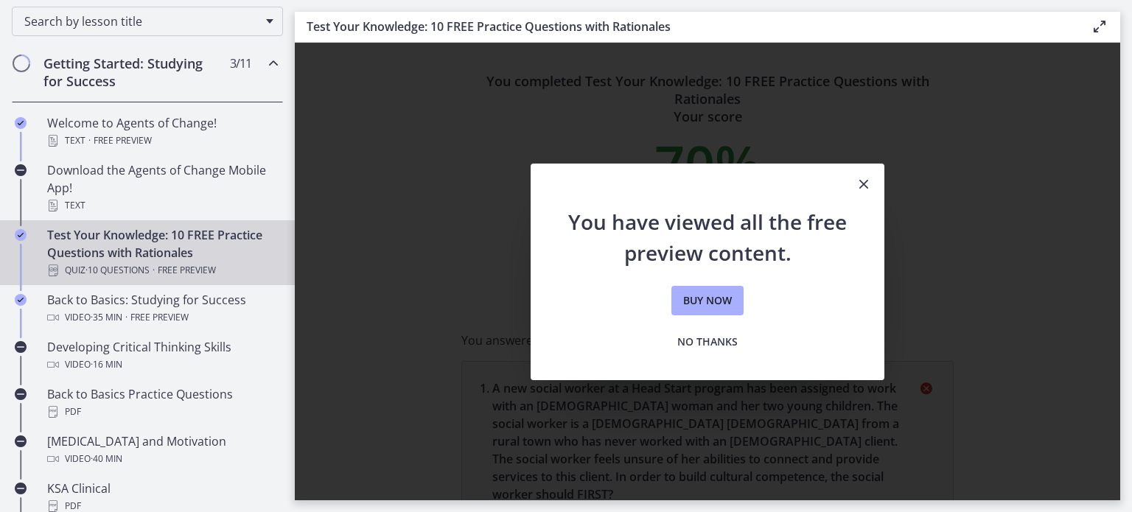
click at [866, 185] on icon "Close" at bounding box center [864, 184] width 18 height 18
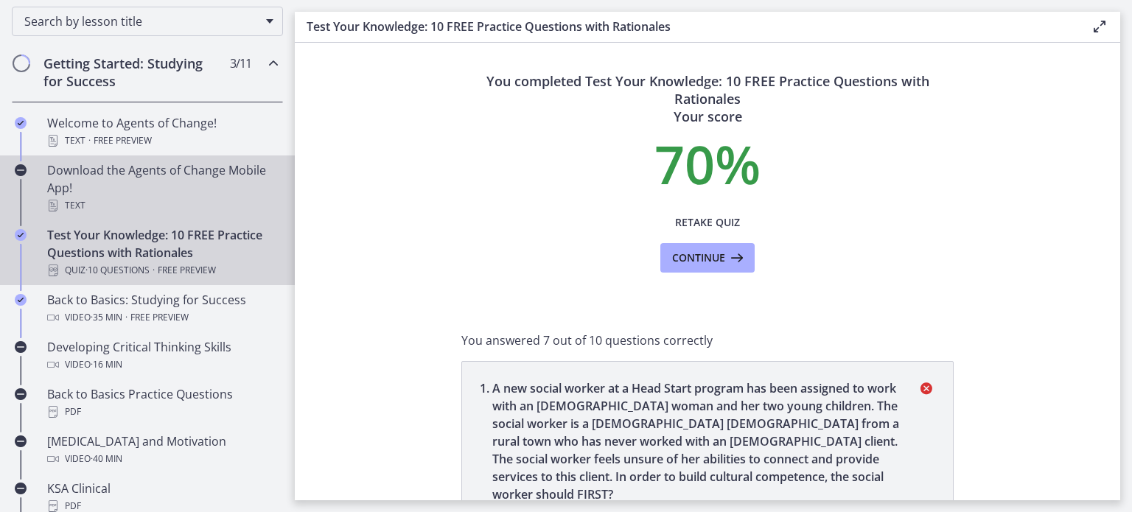
click at [118, 162] on div "Download the Agents of Change Mobile App! Text" at bounding box center [162, 187] width 230 height 53
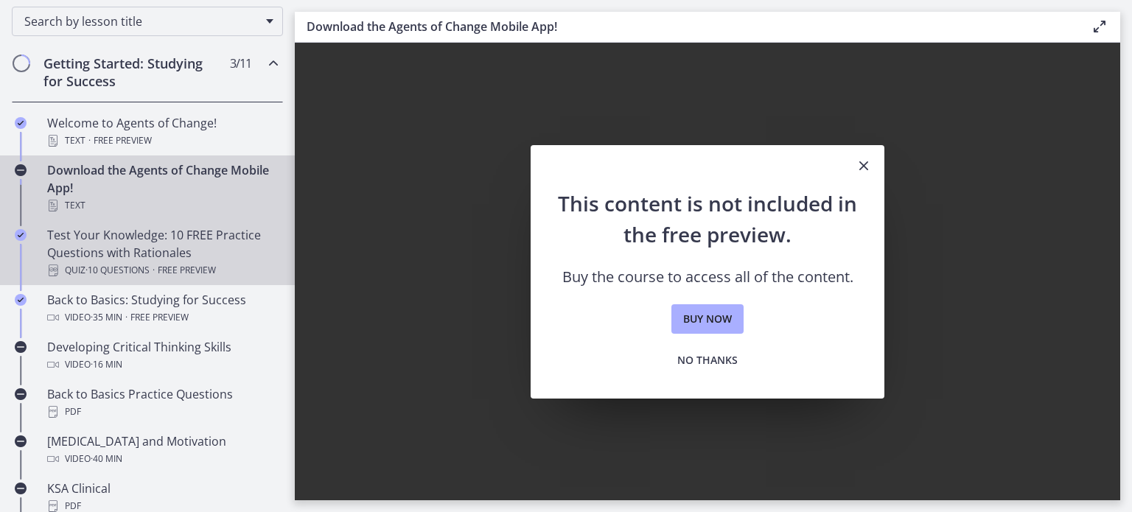
click at [197, 221] on link "Test Your Knowledge: 10 FREE Practice Questions with Rationales Quiz · 10 Quest…" at bounding box center [147, 252] width 295 height 65
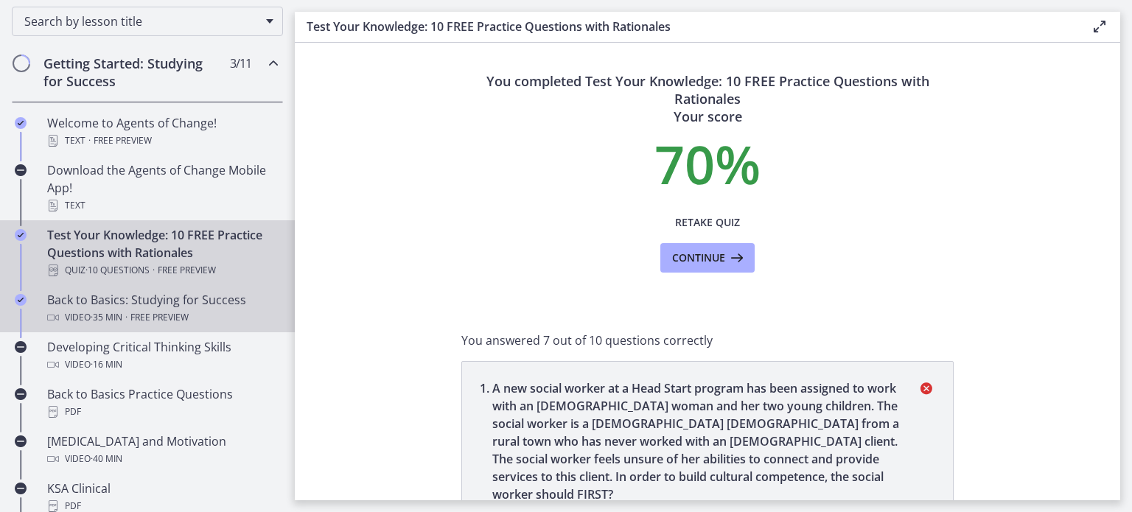
click at [171, 296] on div "Back to Basics: Studying for Success Video · 35 min · Free preview" at bounding box center [162, 308] width 230 height 35
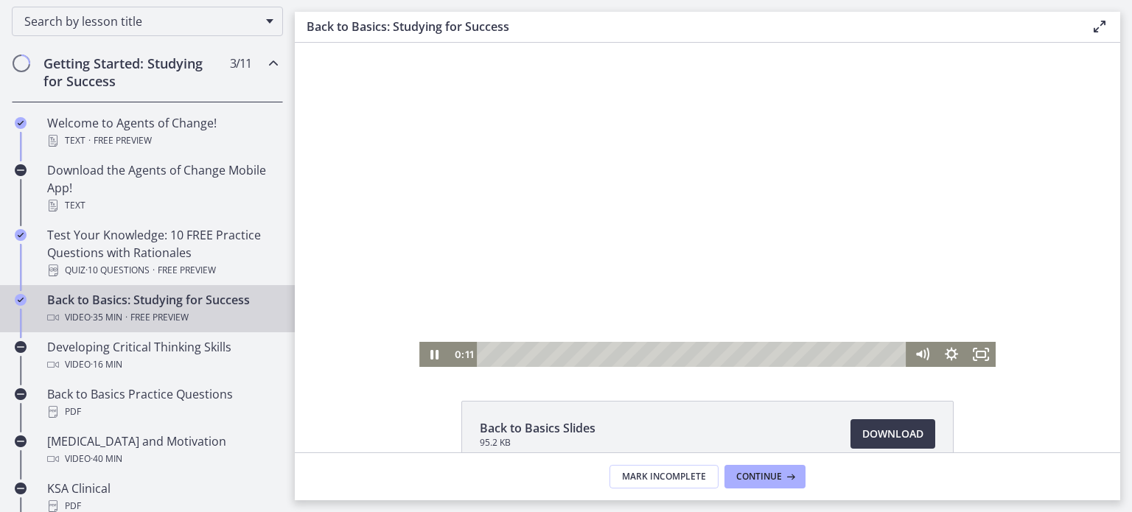
click at [670, 407] on li "Back to Basics Slides 95.2 KB Download Opens in a new window" at bounding box center [707, 434] width 492 height 66
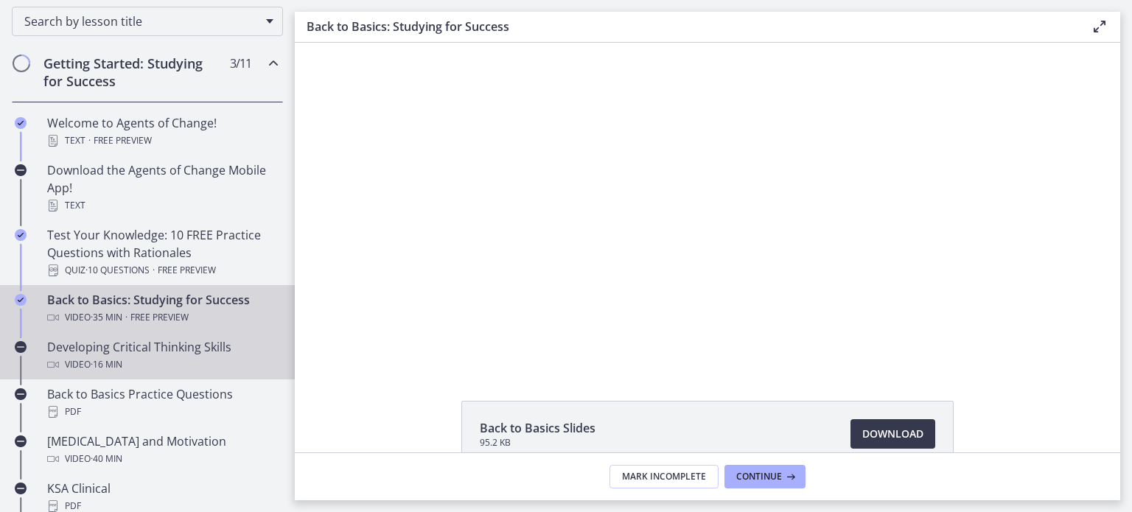
click at [180, 344] on div "Developing Critical Thinking Skills Video · 16 min" at bounding box center [162, 355] width 230 height 35
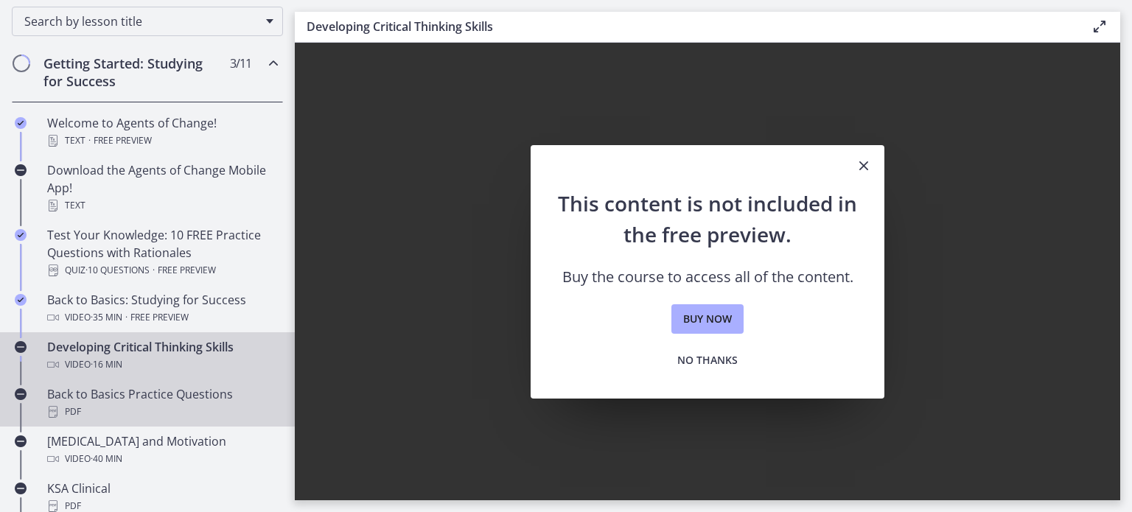
click at [173, 397] on div "Back to Basics Practice Questions PDF" at bounding box center [162, 402] width 230 height 35
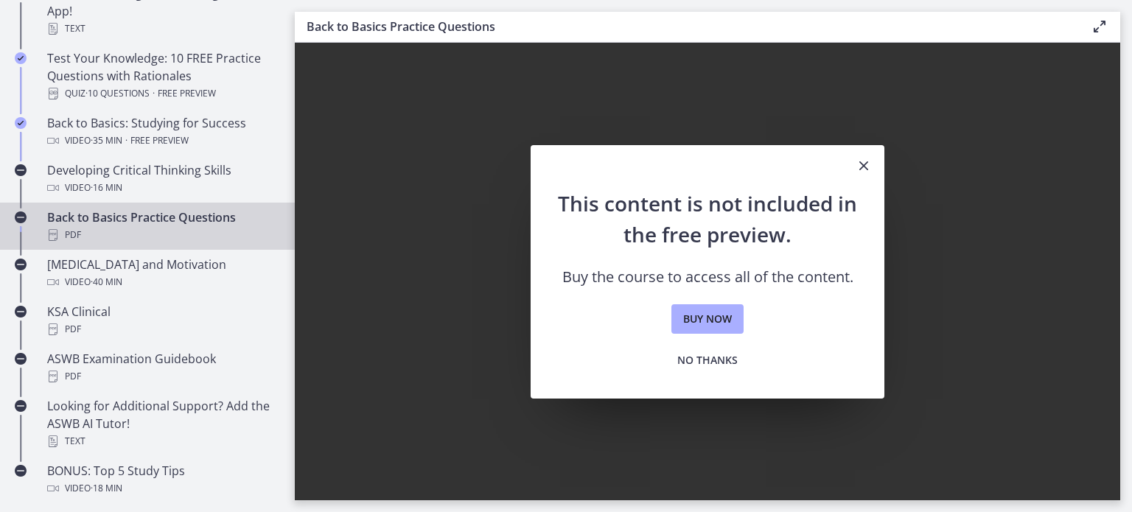
scroll to position [416, 0]
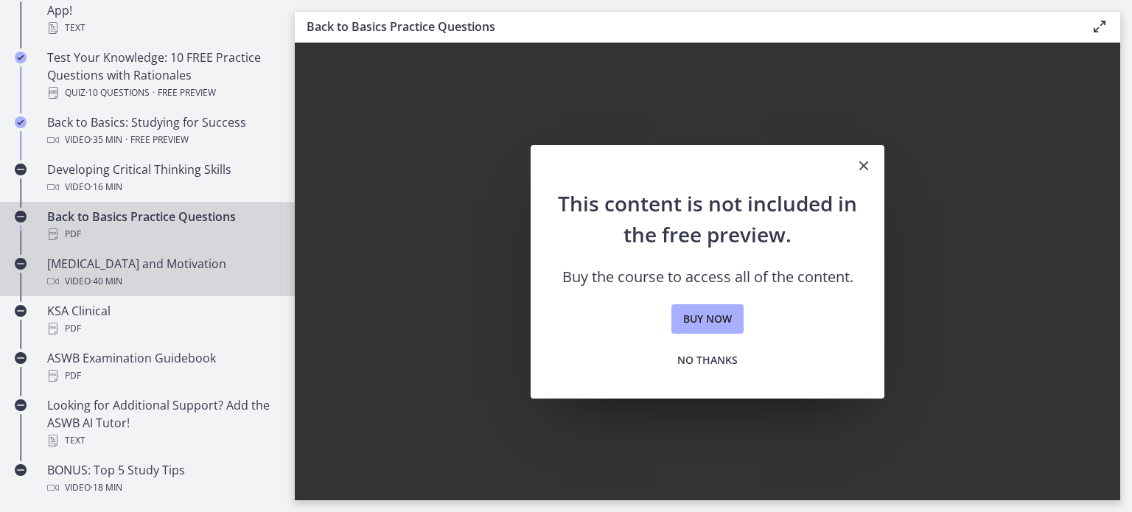
click at [186, 267] on div "Test Anxiety and Motivation Video · 40 min" at bounding box center [162, 272] width 230 height 35
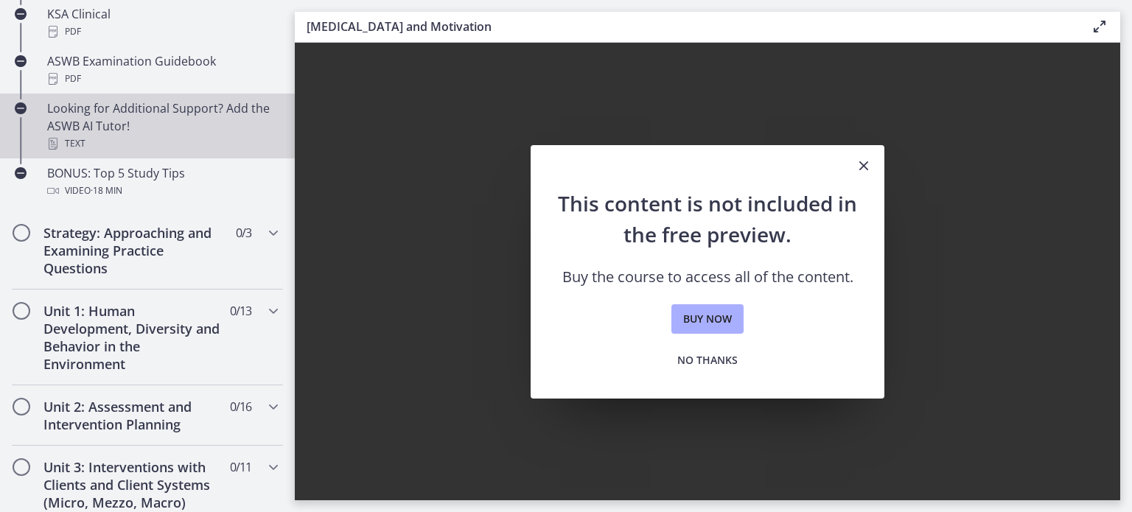
scroll to position [725, 0]
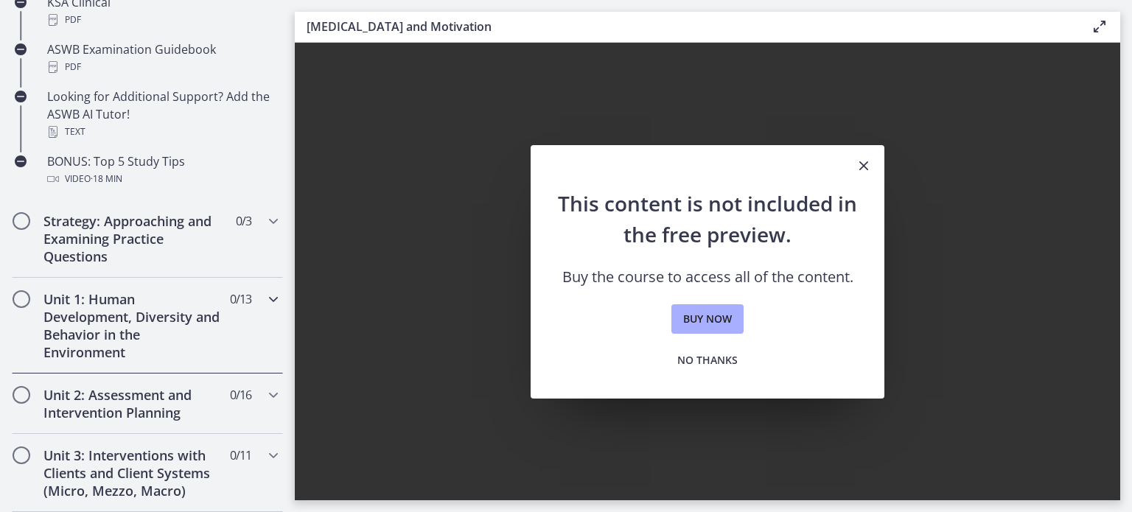
click at [124, 337] on h2 "Unit 1: Human Development, Diversity and Behavior in the Environment" at bounding box center [133, 325] width 180 height 71
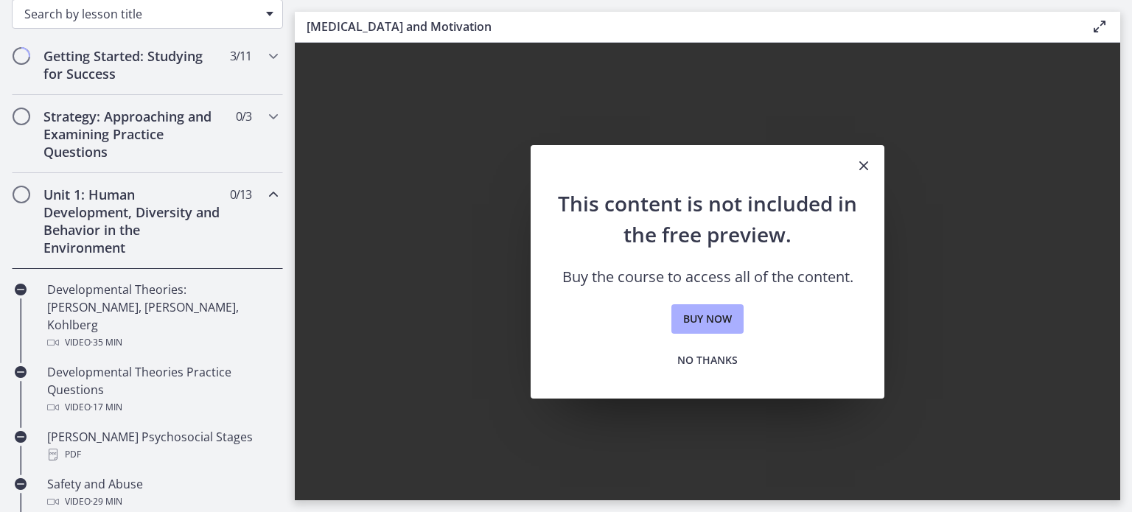
scroll to position [264, 0]
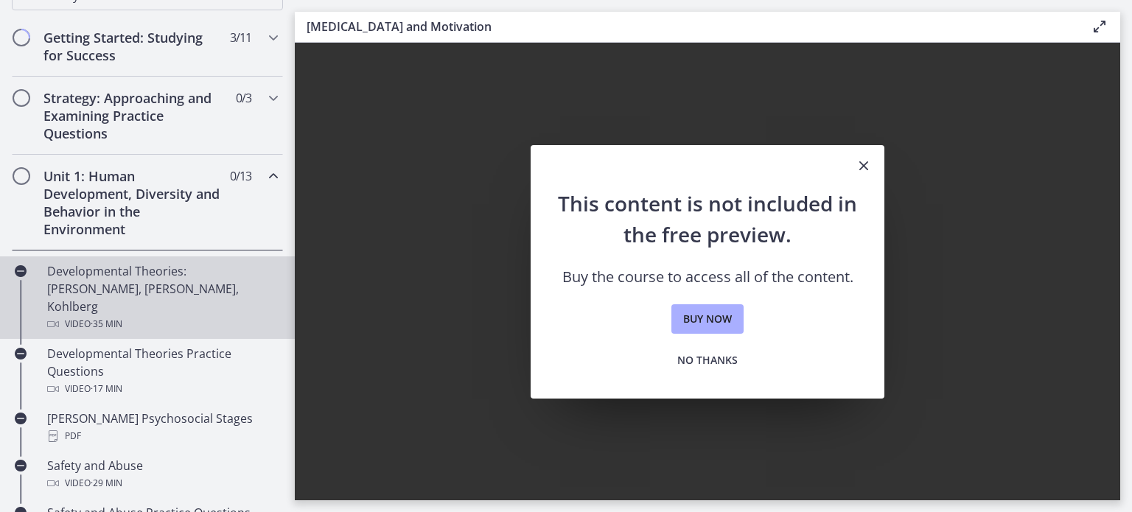
click at [136, 315] on div "Video · 35 min" at bounding box center [162, 324] width 230 height 18
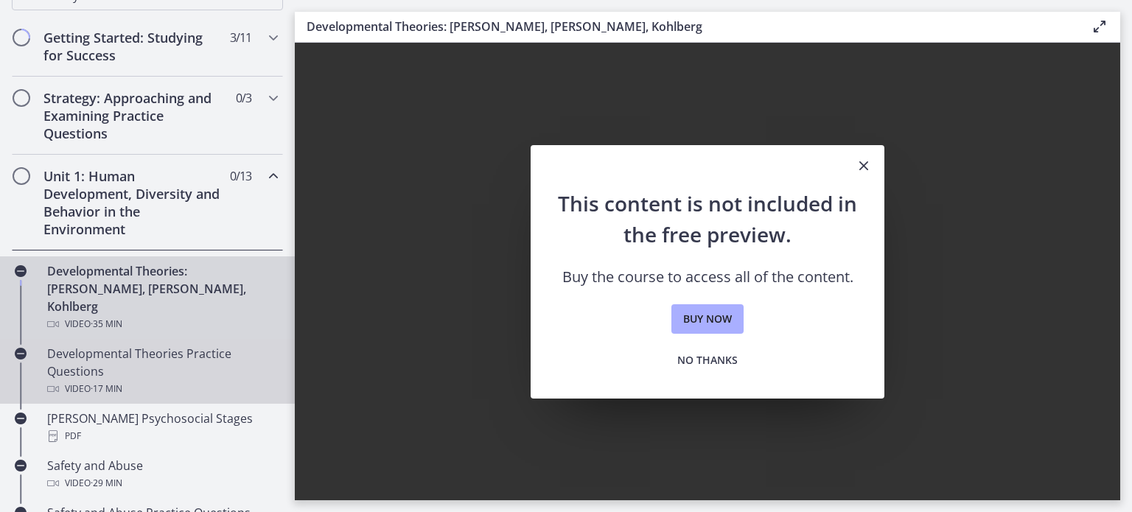
click at [119, 350] on div "Developmental Theories Practice Questions Video · 17 min" at bounding box center [162, 371] width 230 height 53
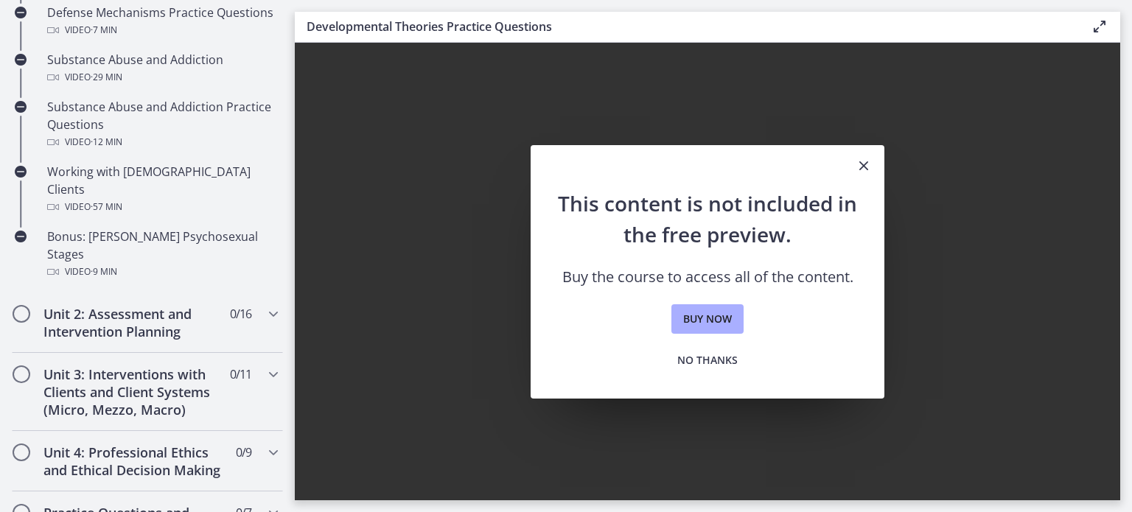
scroll to position [978, 0]
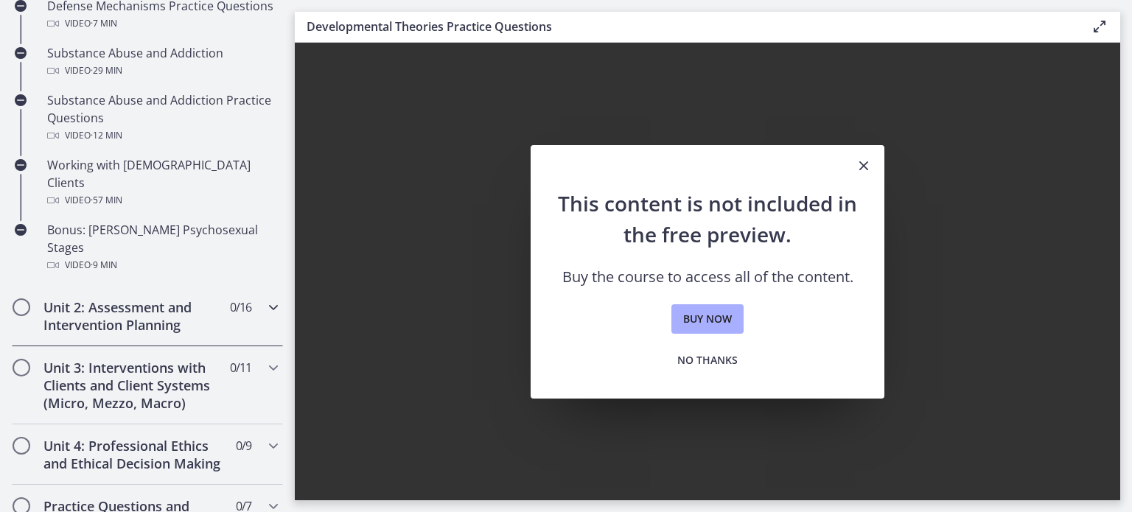
click at [183, 298] on h2 "Unit 2: Assessment and Intervention Planning" at bounding box center [133, 315] width 180 height 35
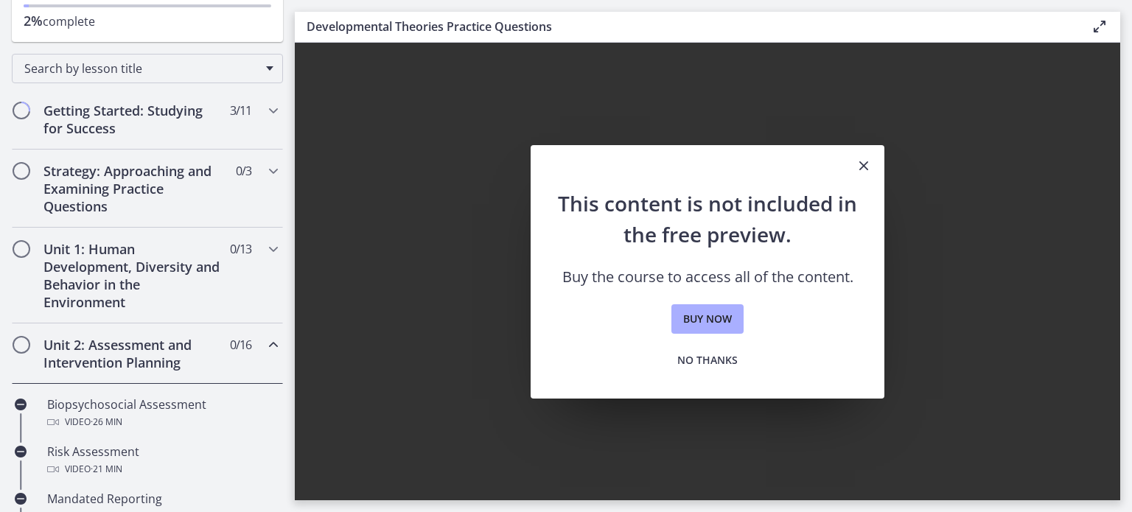
scroll to position [0, 0]
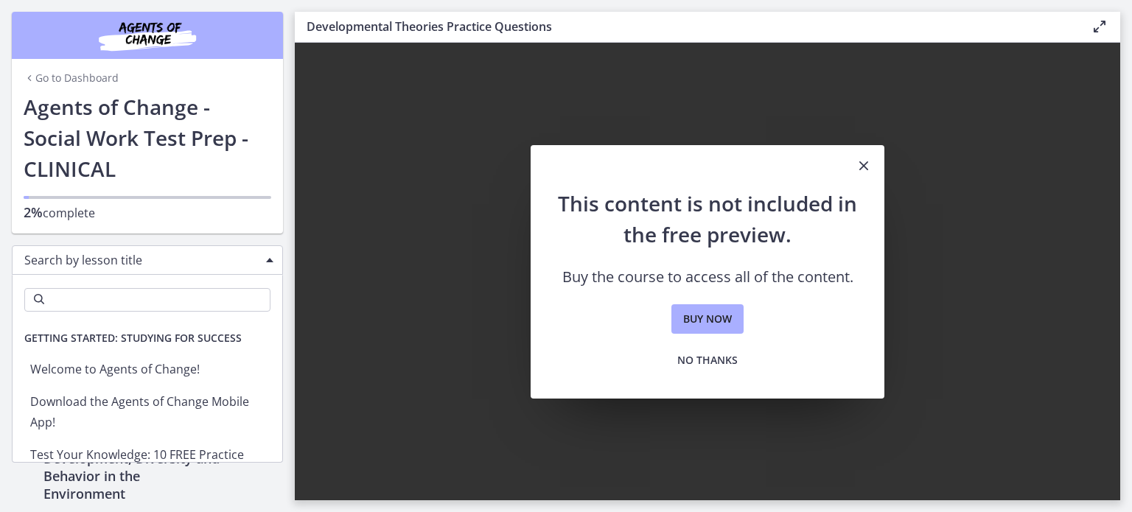
click at [180, 261] on span "Search by lesson title" at bounding box center [141, 260] width 234 height 16
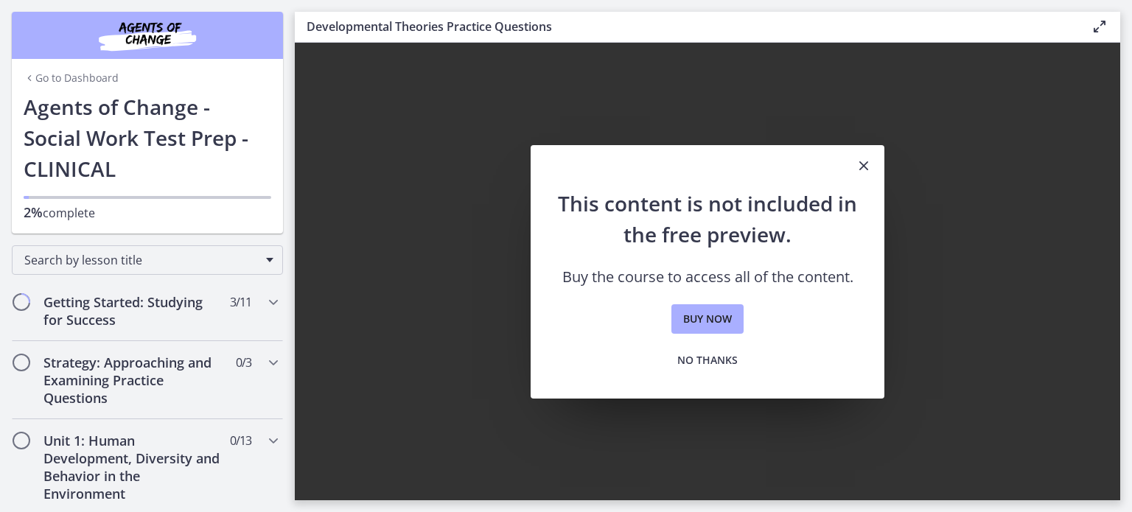
click at [27, 74] on icon "Chapters" at bounding box center [30, 78] width 12 height 12
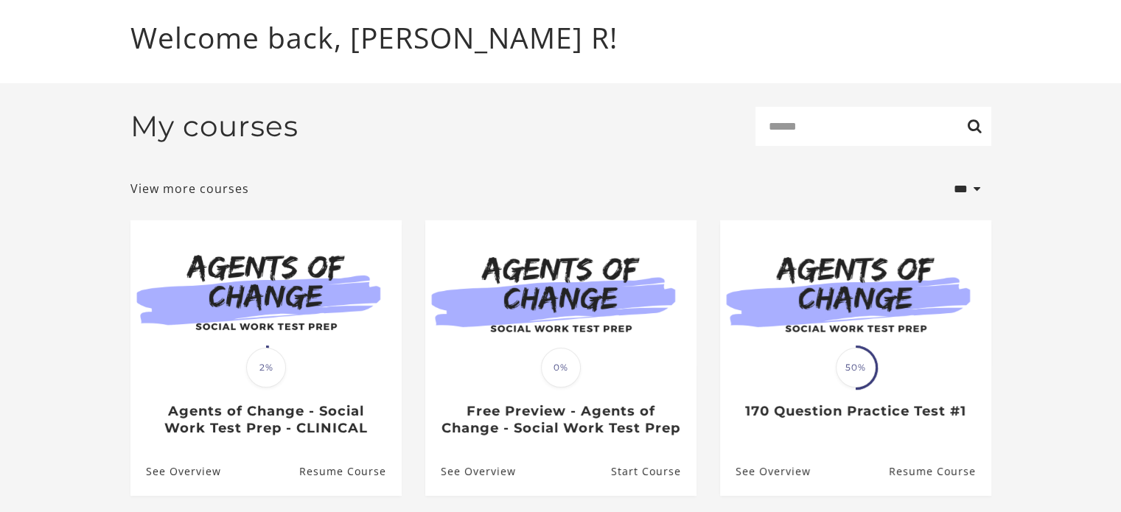
scroll to position [165, 0]
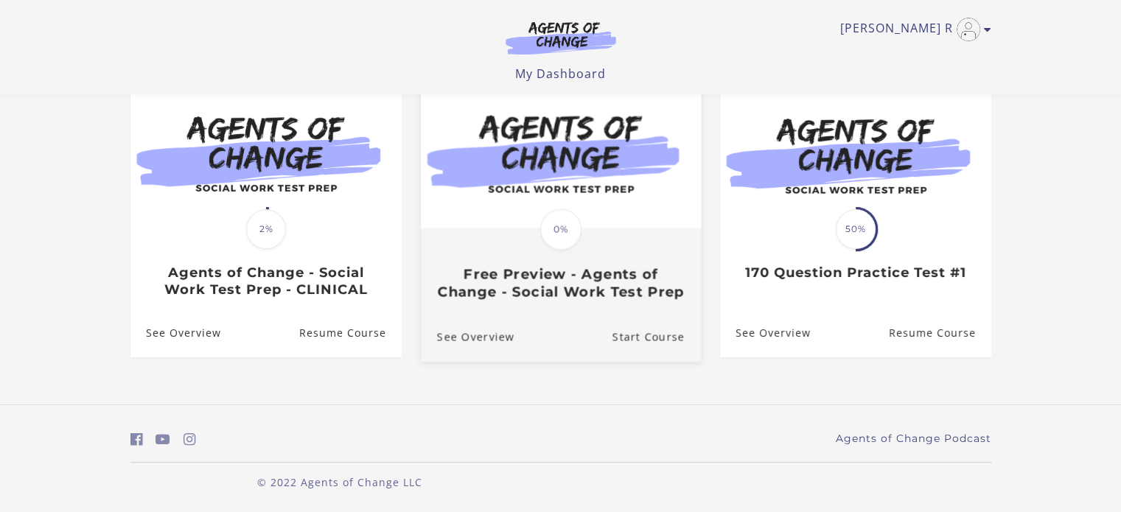
click at [506, 273] on h3 "Free Preview - Agents of Change - Social Work Test Prep" at bounding box center [560, 283] width 248 height 34
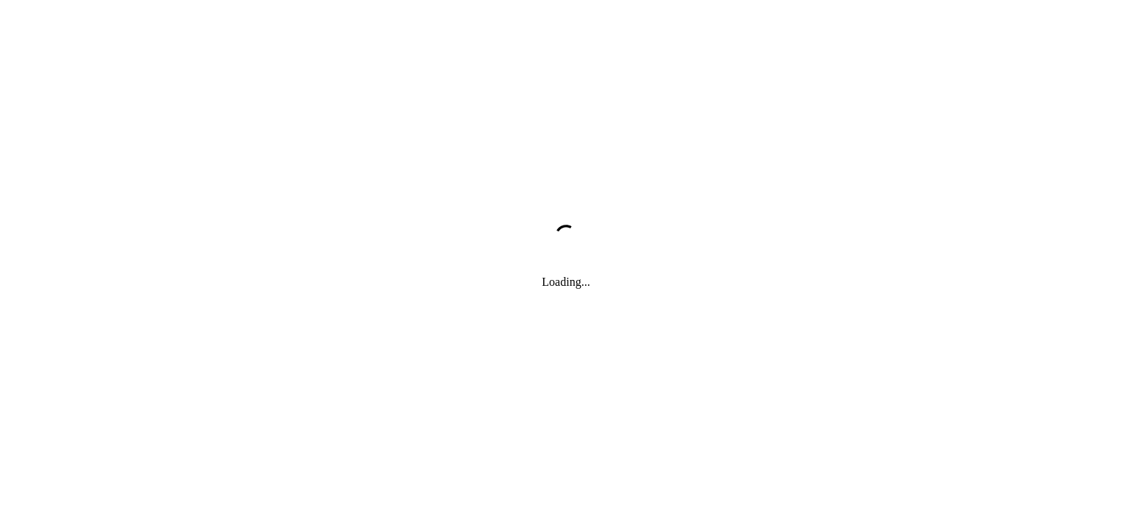
click at [506, 273] on div "Loading..." at bounding box center [566, 256] width 1132 height 512
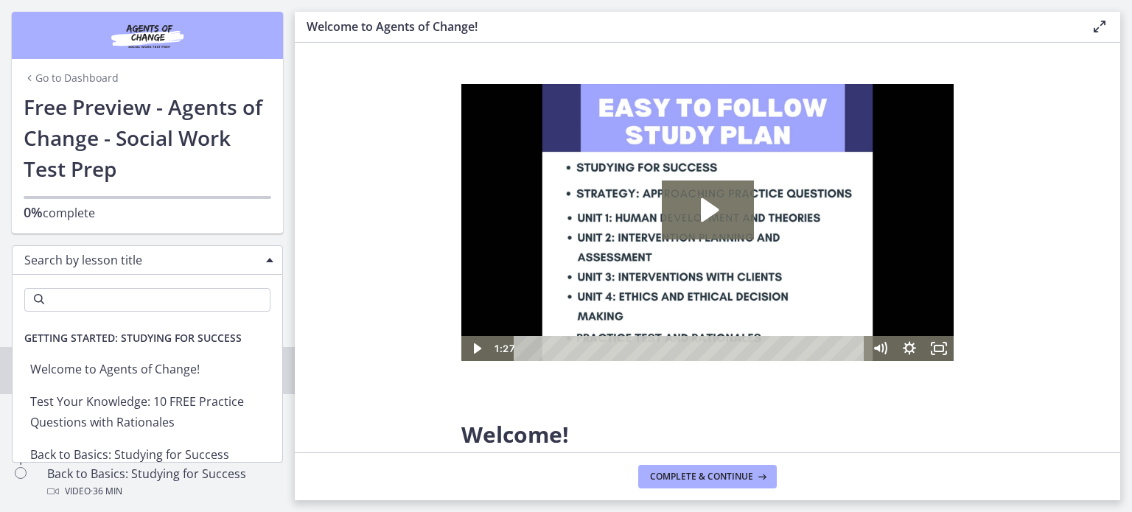
click at [214, 265] on span "Search by lesson title" at bounding box center [141, 260] width 234 height 16
click at [203, 292] on input "Search" at bounding box center [147, 300] width 246 height 24
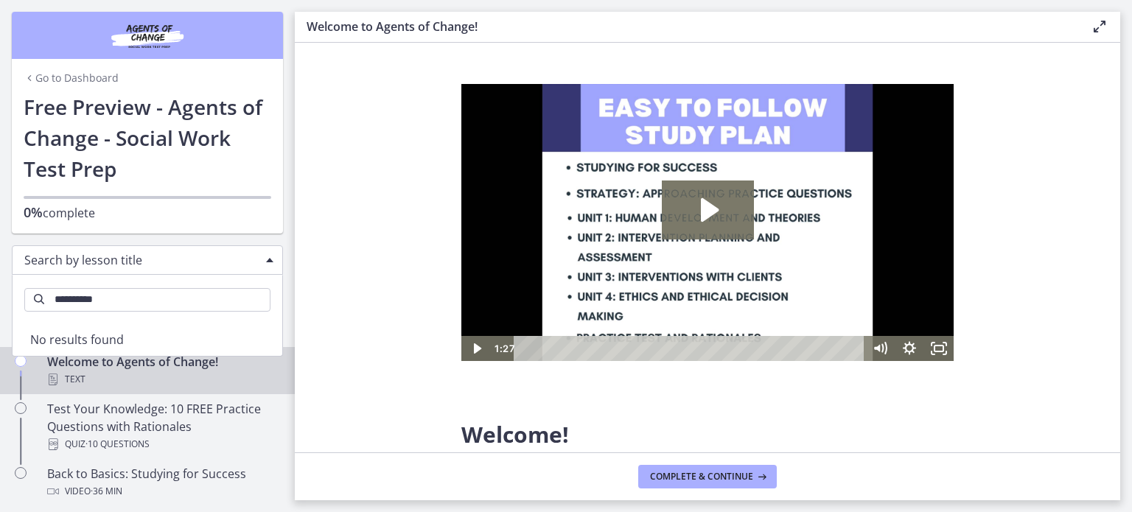
type input "**********"
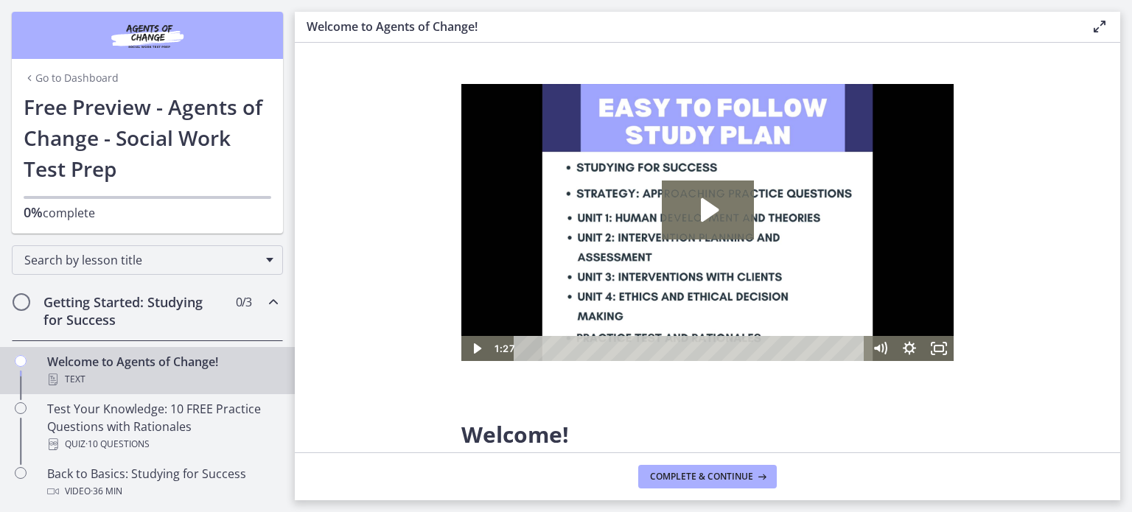
click at [265, 304] on icon "Chapters" at bounding box center [273, 302] width 18 height 18
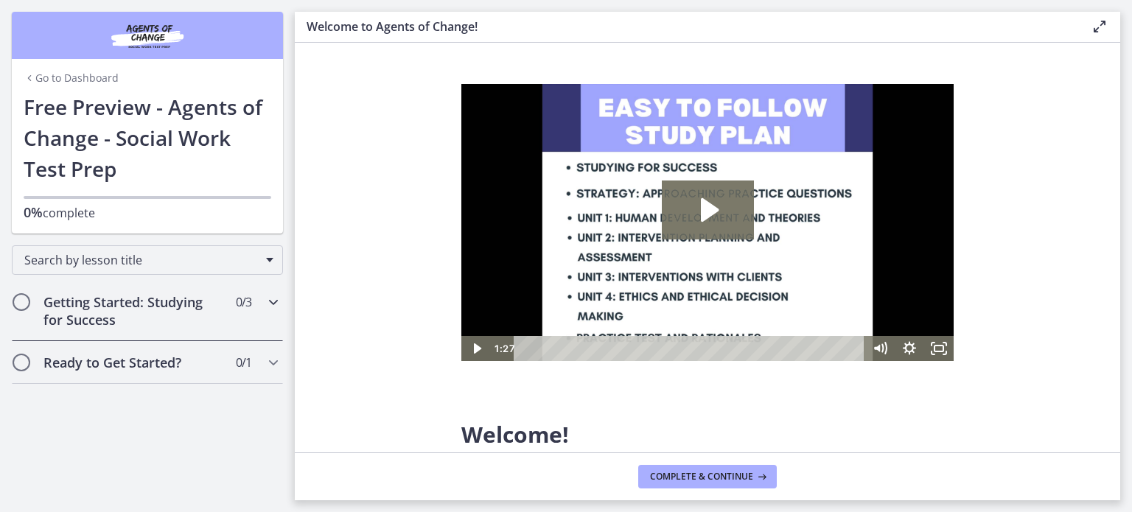
click at [119, 315] on h2 "Getting Started: Studying for Success" at bounding box center [133, 310] width 180 height 35
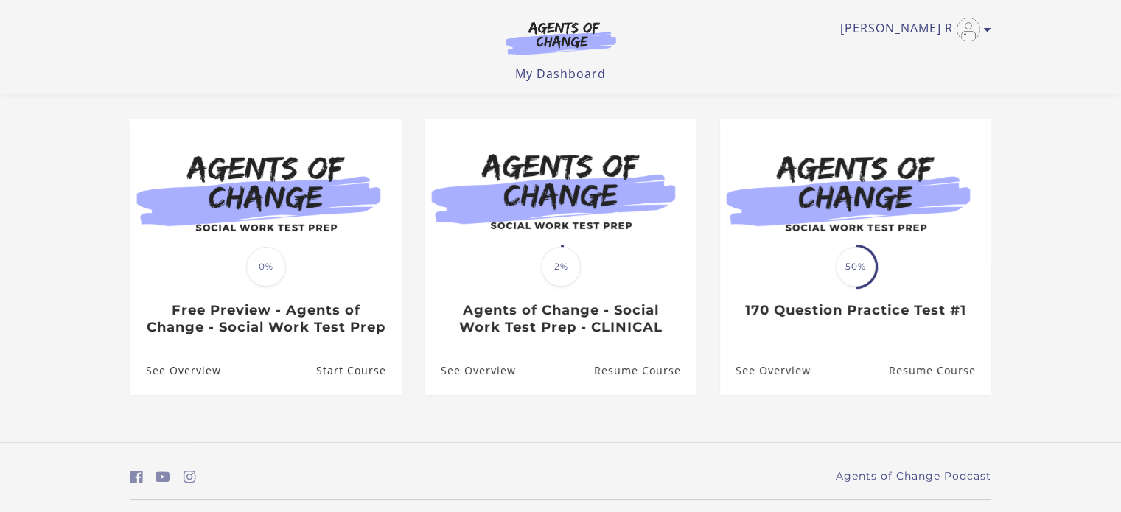
scroll to position [162, 0]
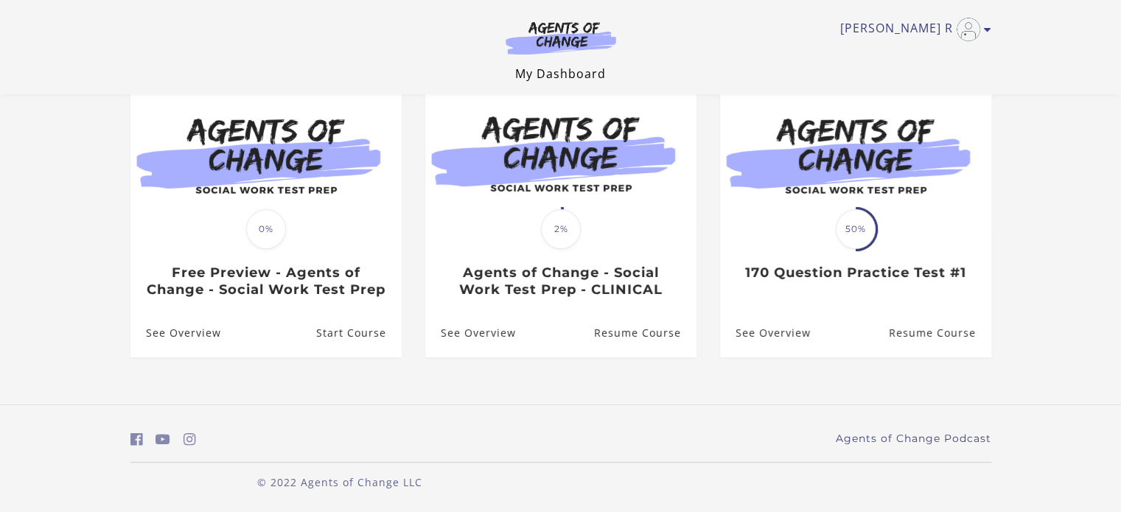
click at [536, 77] on link "My Dashboard" at bounding box center [560, 74] width 91 height 16
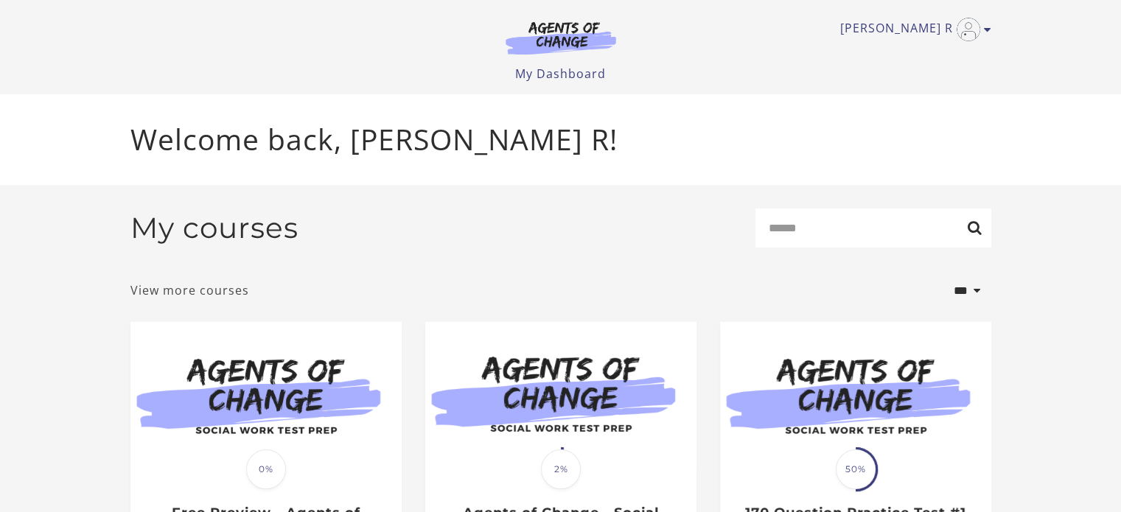
click at [173, 293] on link "View more courses" at bounding box center [189, 290] width 119 height 18
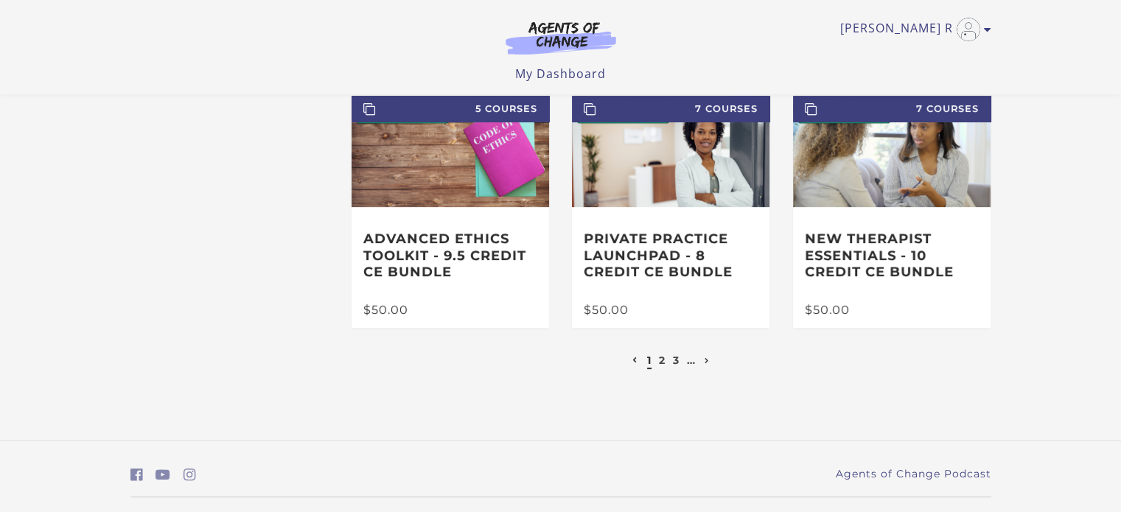
scroll to position [380, 0]
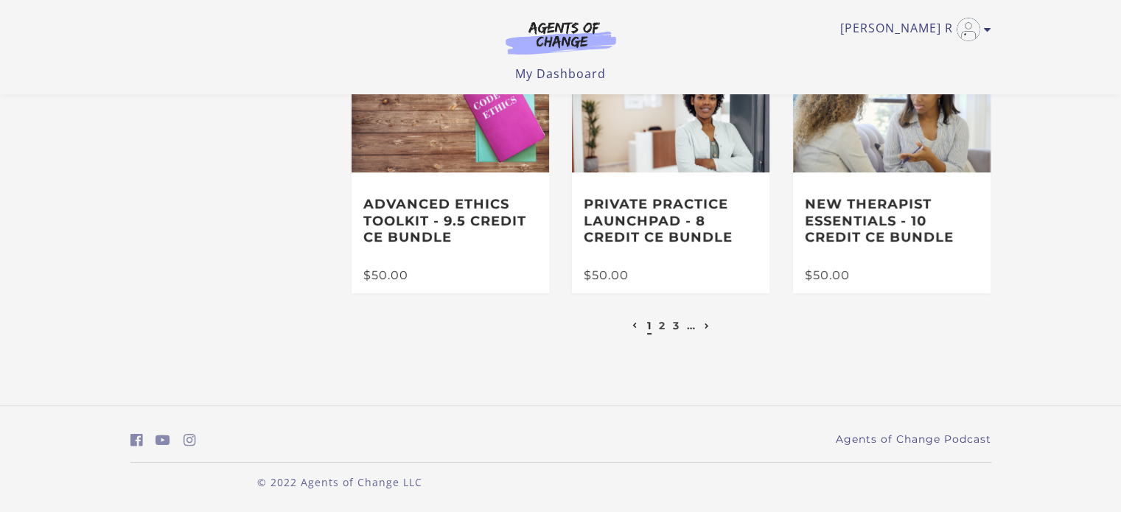
click at [707, 327] on icon "Next page" at bounding box center [706, 326] width 5 height 6
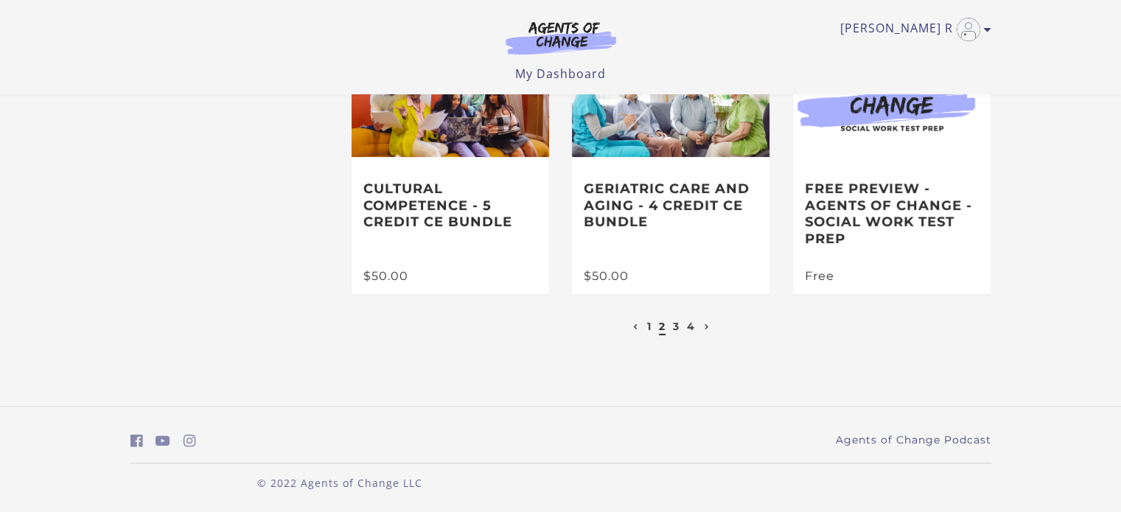
scroll to position [380, 0]
click at [678, 326] on link "3" at bounding box center [676, 325] width 7 height 13
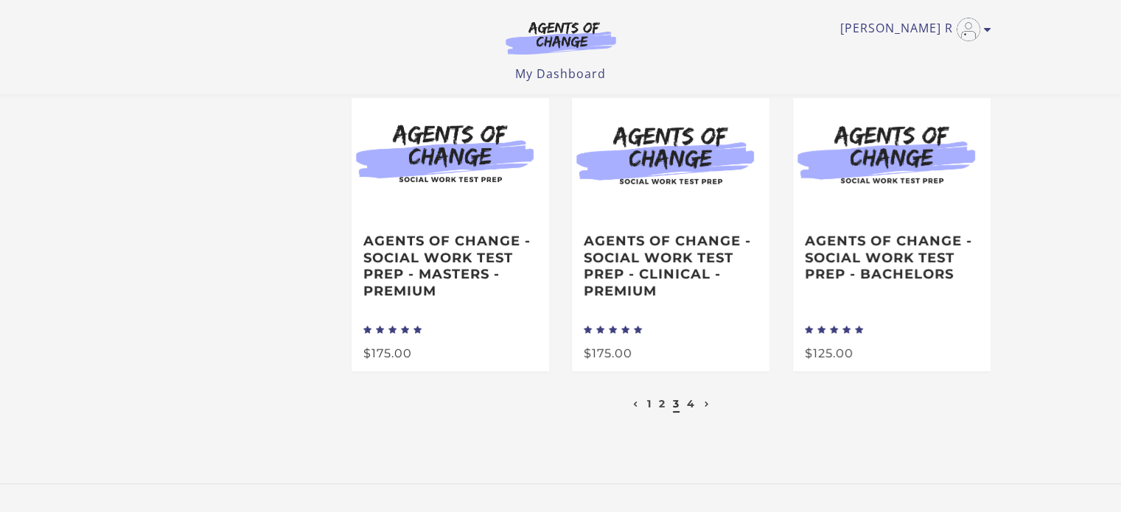
scroll to position [326, 0]
click at [690, 406] on link "4" at bounding box center [691, 402] width 8 height 13
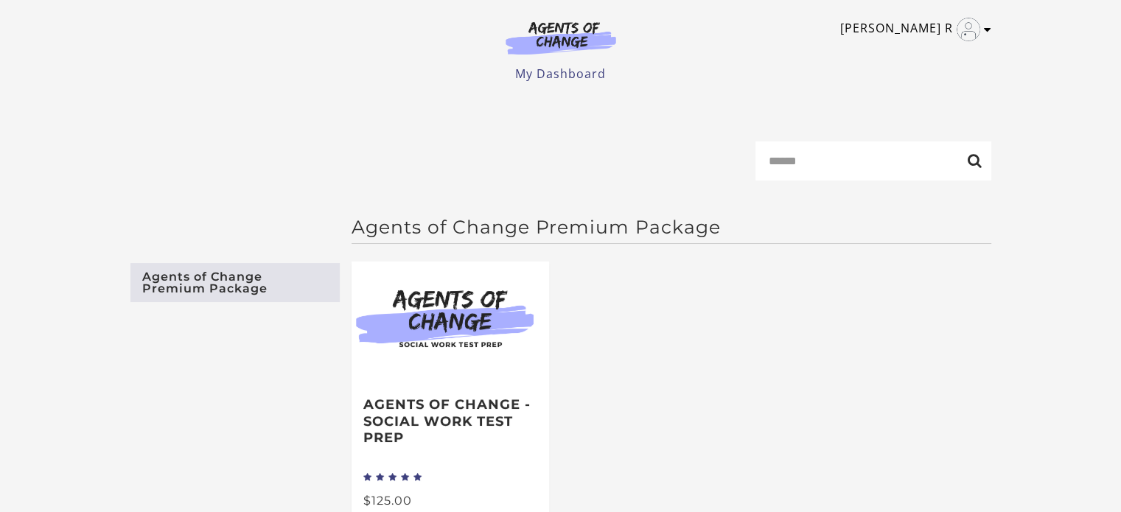
click at [948, 29] on link "[PERSON_NAME] R" at bounding box center [912, 30] width 144 height 24
click at [574, 76] on link "My Dashboard" at bounding box center [560, 74] width 91 height 16
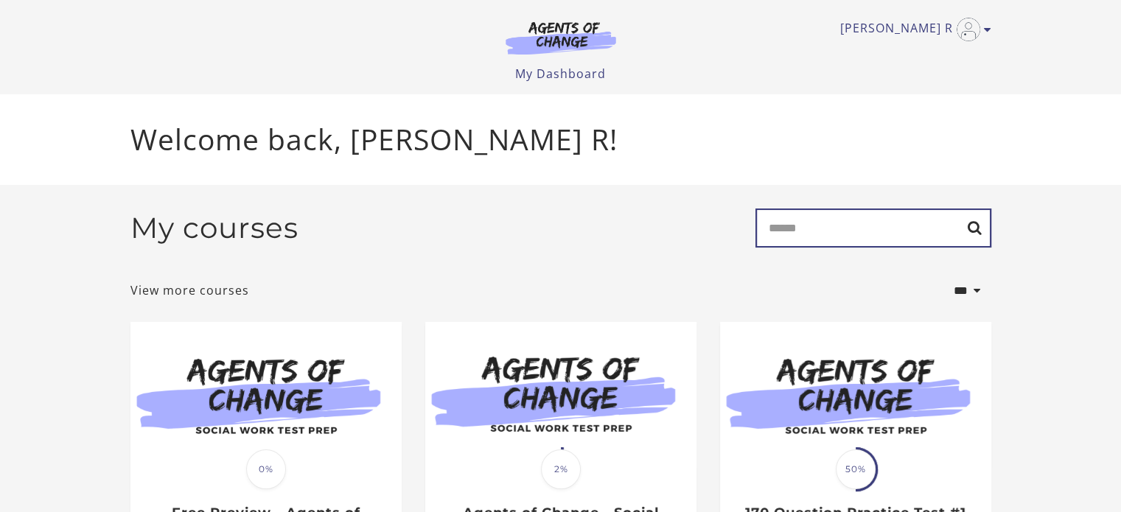
click at [885, 232] on input "Search" at bounding box center [873, 227] width 236 height 39
type input "**********"
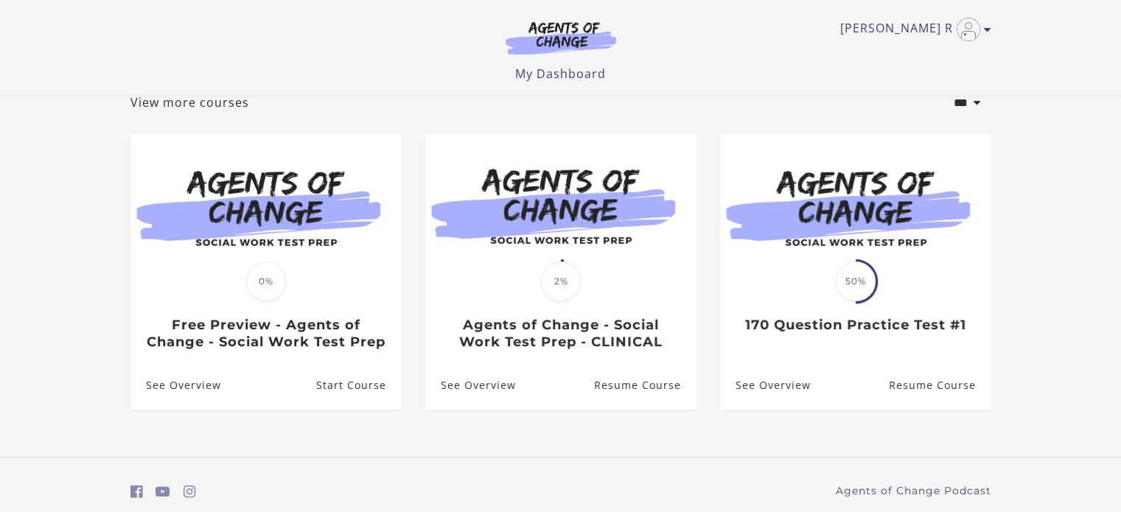
scroll to position [165, 0]
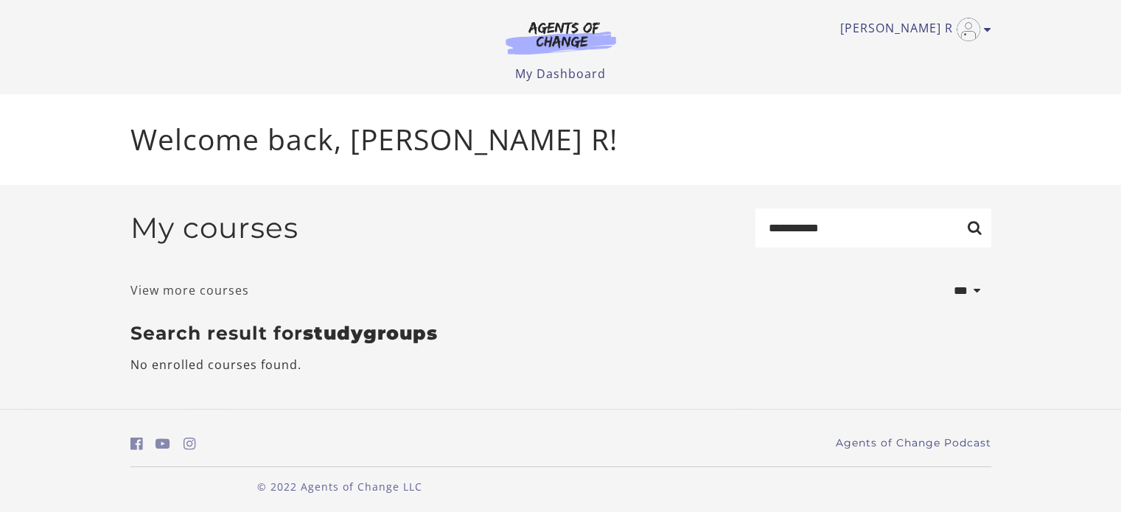
click at [225, 292] on link "View more courses" at bounding box center [189, 290] width 119 height 18
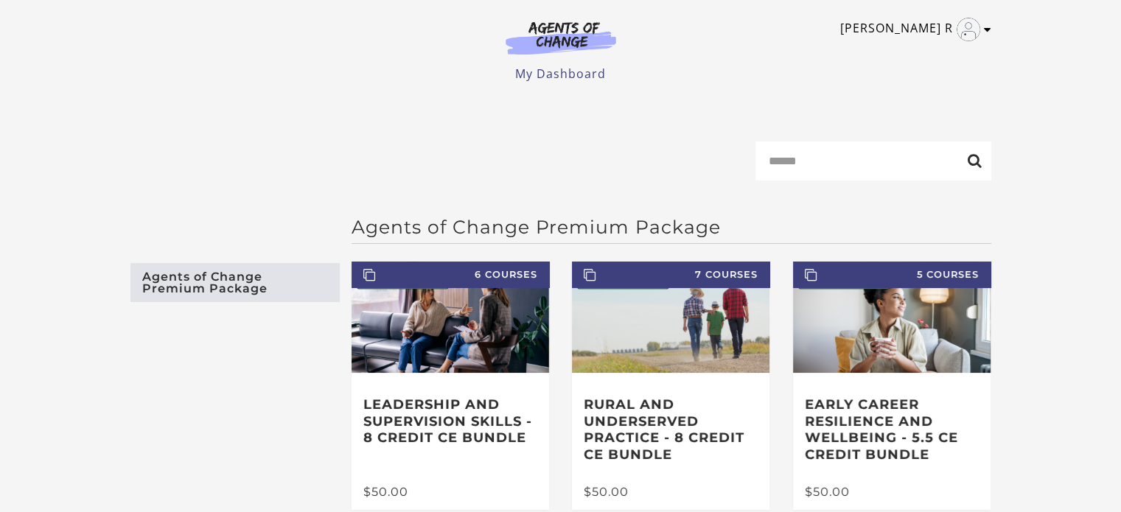
click at [894, 32] on link "[PERSON_NAME] R" at bounding box center [912, 30] width 144 height 24
click at [602, 75] on link "My Dashboard" at bounding box center [560, 74] width 91 height 16
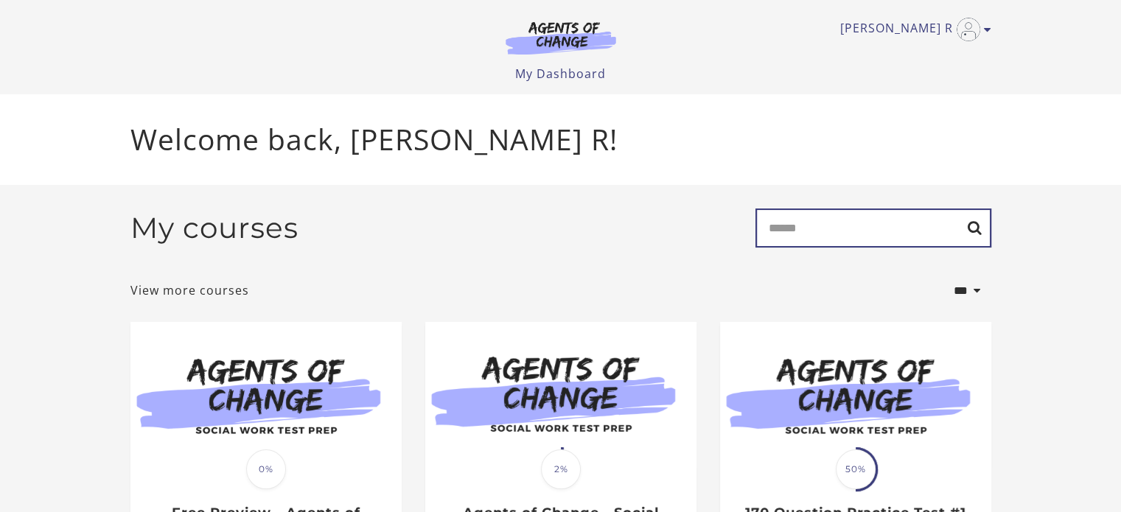
click at [790, 229] on input "Search" at bounding box center [873, 227] width 236 height 39
type input "**********"
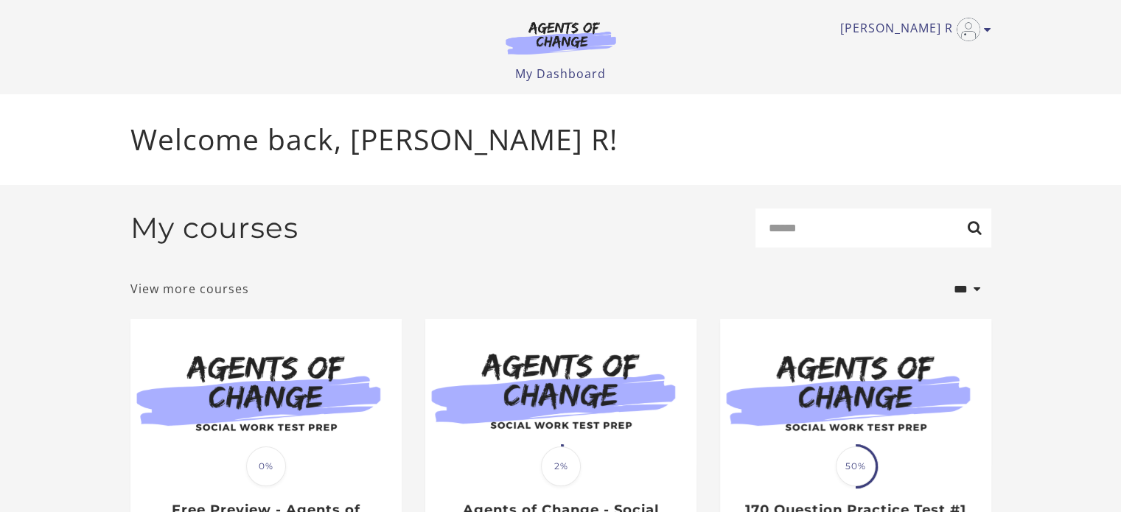
click at [174, 295] on link "View more courses" at bounding box center [189, 289] width 119 height 18
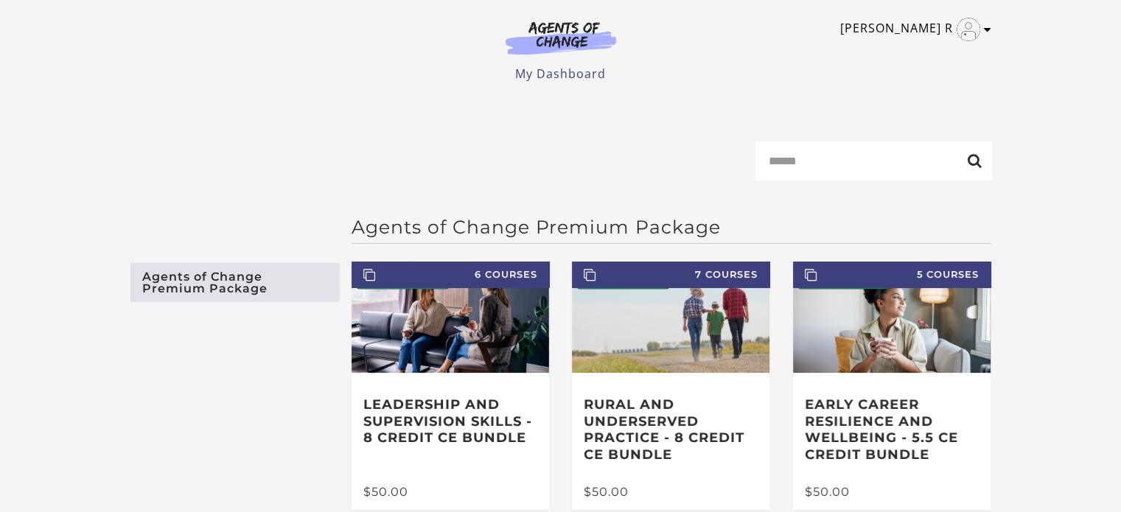
click at [890, 27] on link "[PERSON_NAME] R" at bounding box center [912, 30] width 144 height 24
click at [986, 32] on icon "Toggle menu" at bounding box center [986, 30] width 7 height 12
